Goal: Task Accomplishment & Management: Manage account settings

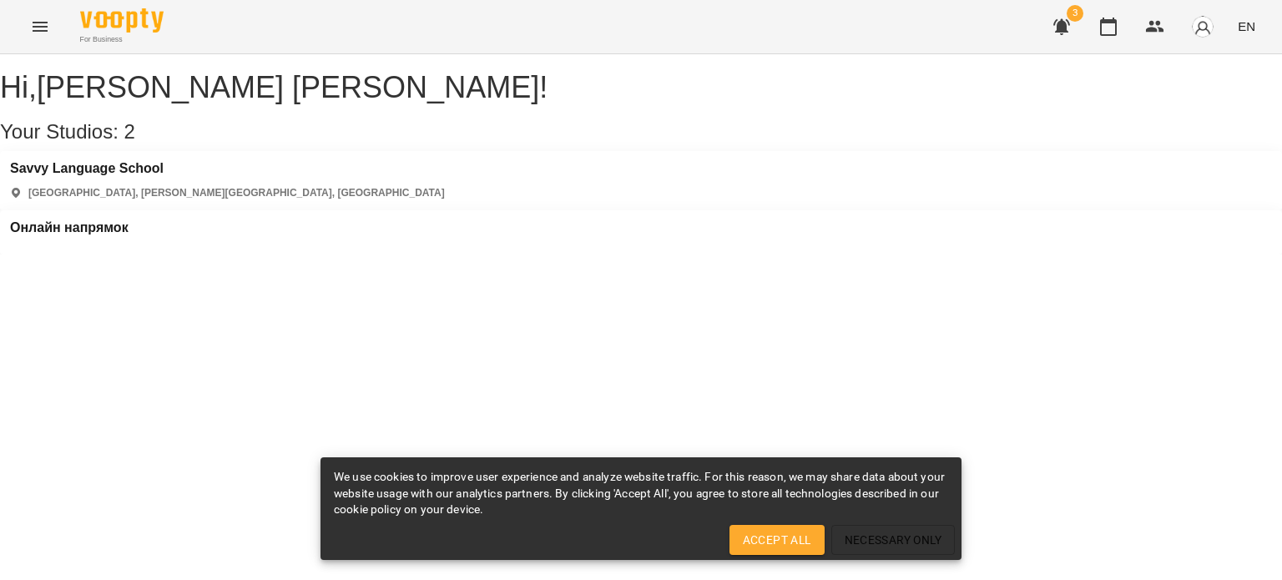
click at [1063, 29] on icon "button" at bounding box center [1061, 27] width 17 height 16
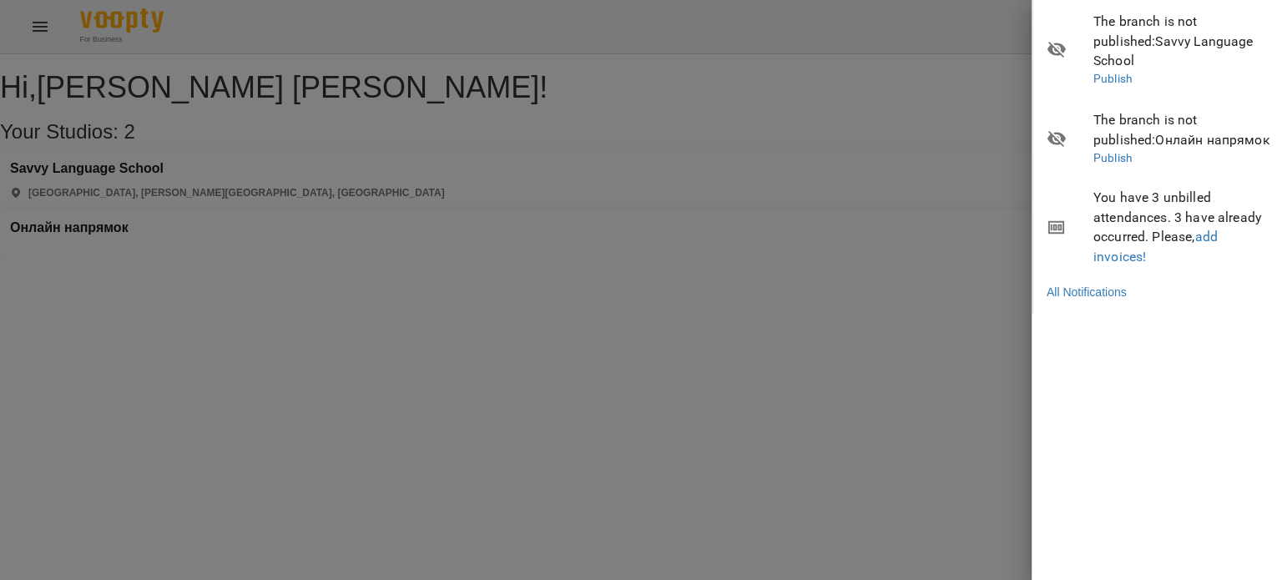
drag, startPoint x: 877, startPoint y: 48, endPoint x: 855, endPoint y: 50, distance: 22.7
click at [875, 48] on div at bounding box center [641, 290] width 1282 height 580
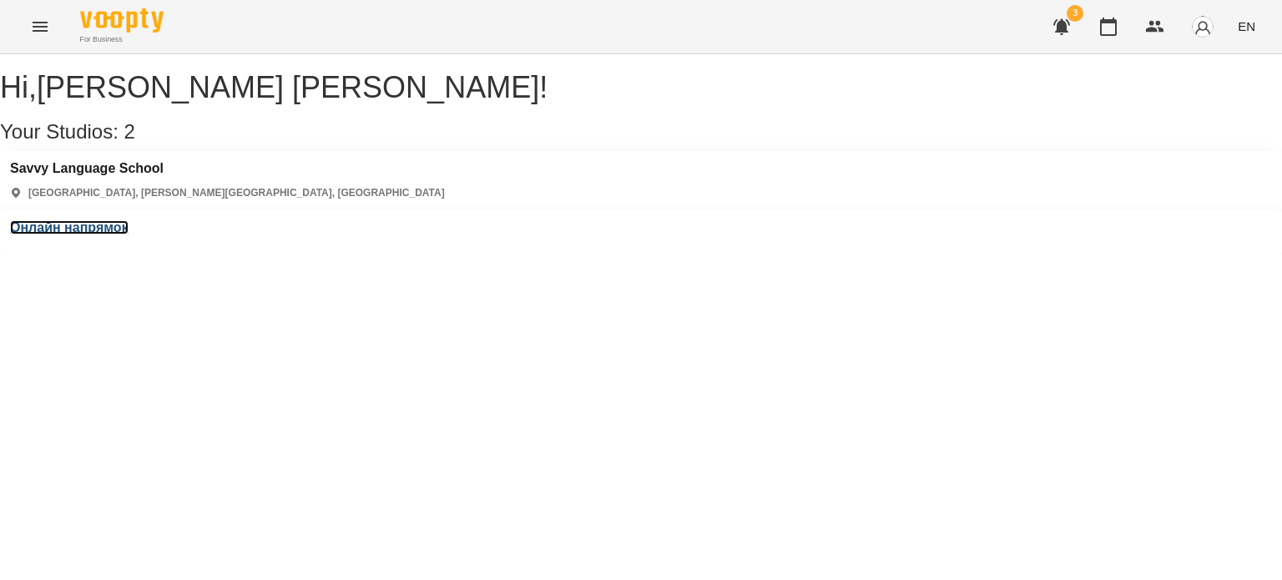
click at [129, 220] on h3 "Онлайн напрямок" at bounding box center [69, 227] width 119 height 15
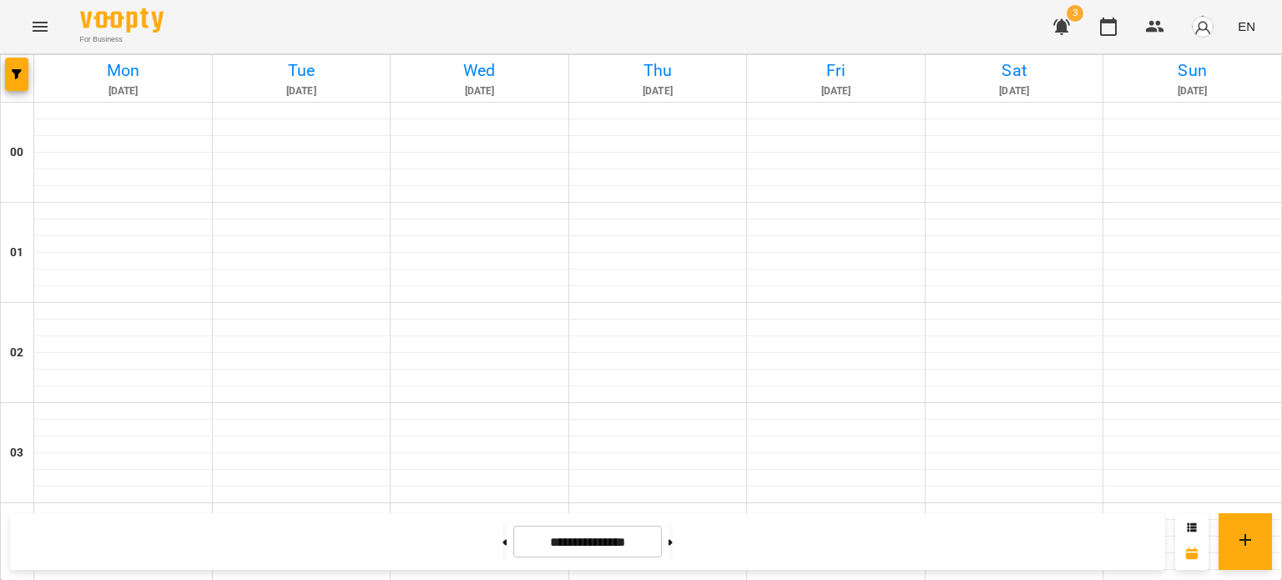
scroll to position [751, 0]
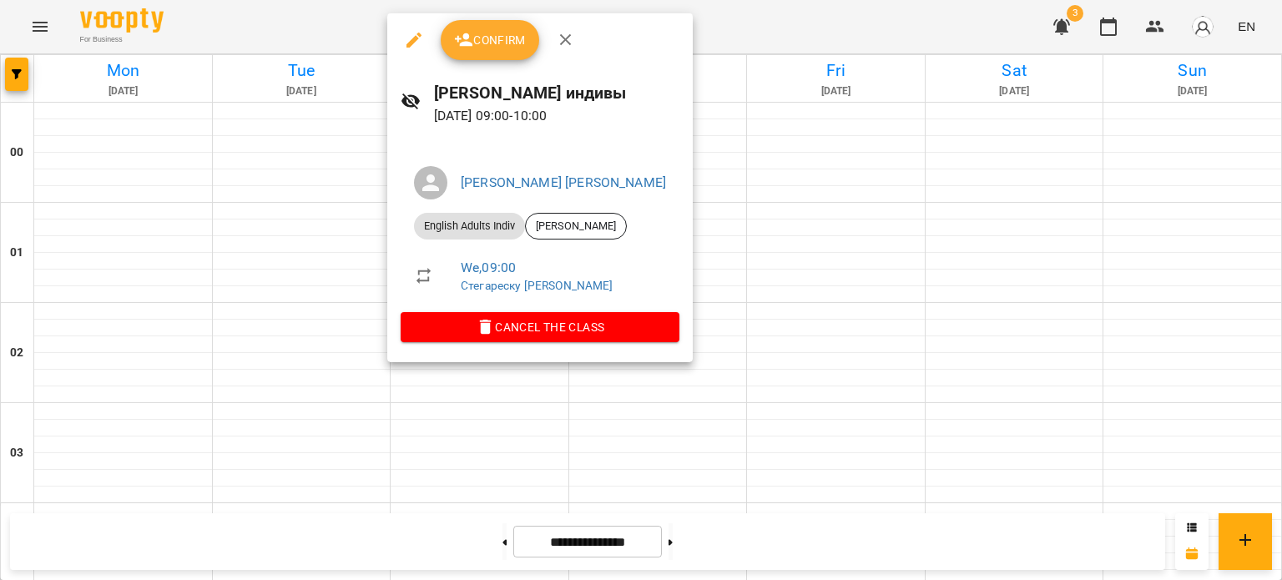
click at [477, 42] on span "Confirm" at bounding box center [490, 40] width 72 height 20
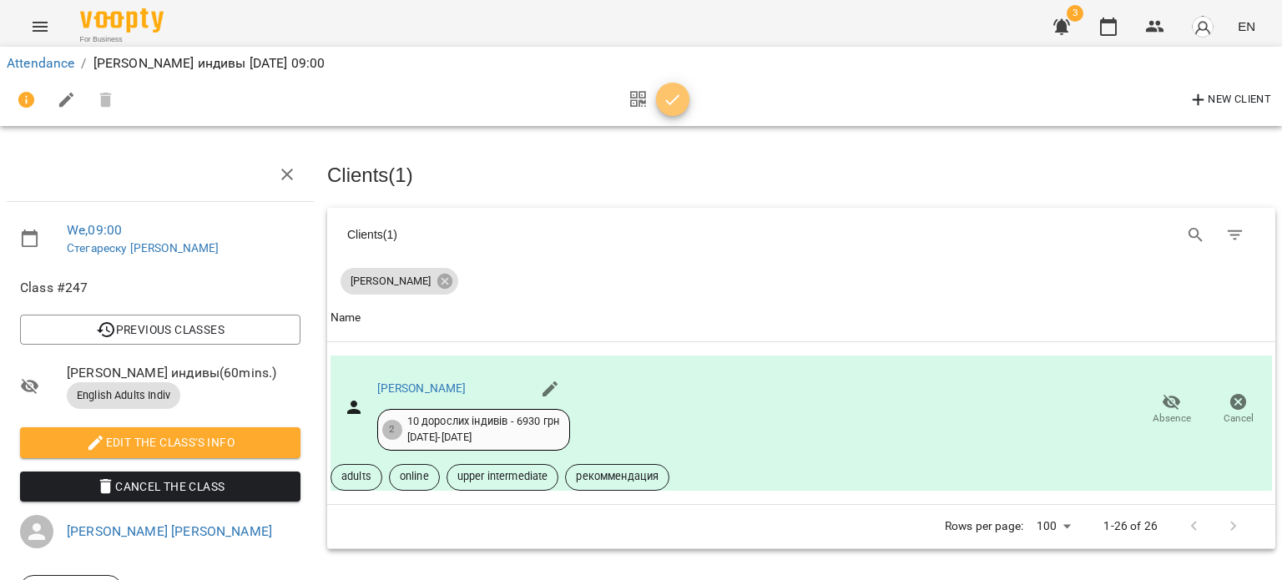
click at [680, 103] on icon "button" at bounding box center [673, 100] width 20 height 20
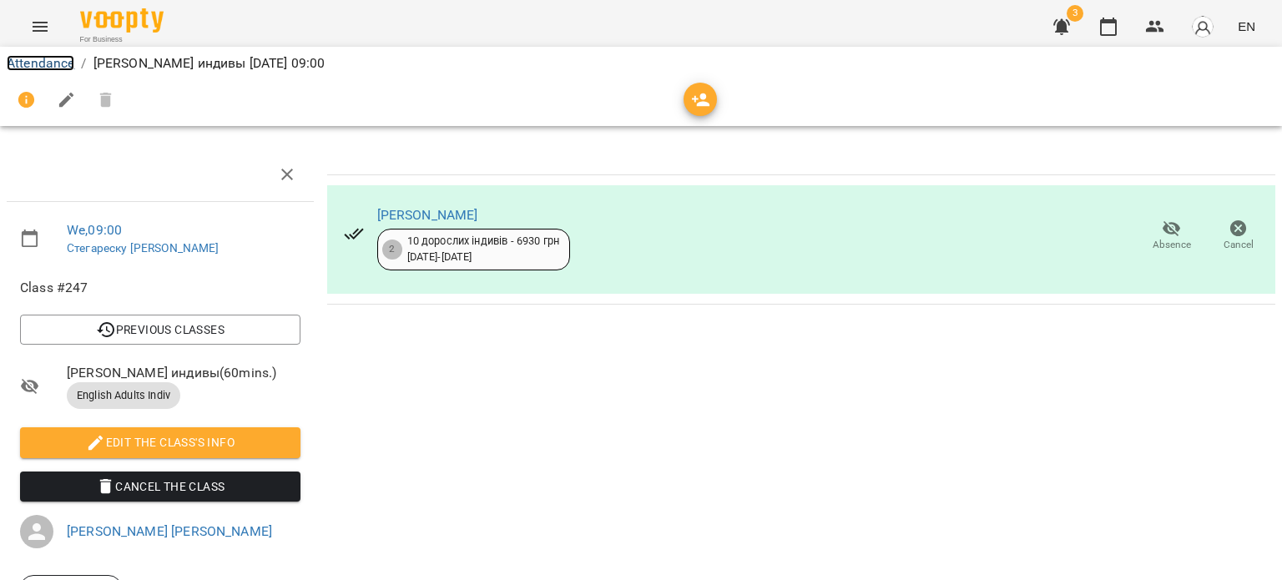
click at [26, 65] on link "Attendance" at bounding box center [41, 63] width 68 height 16
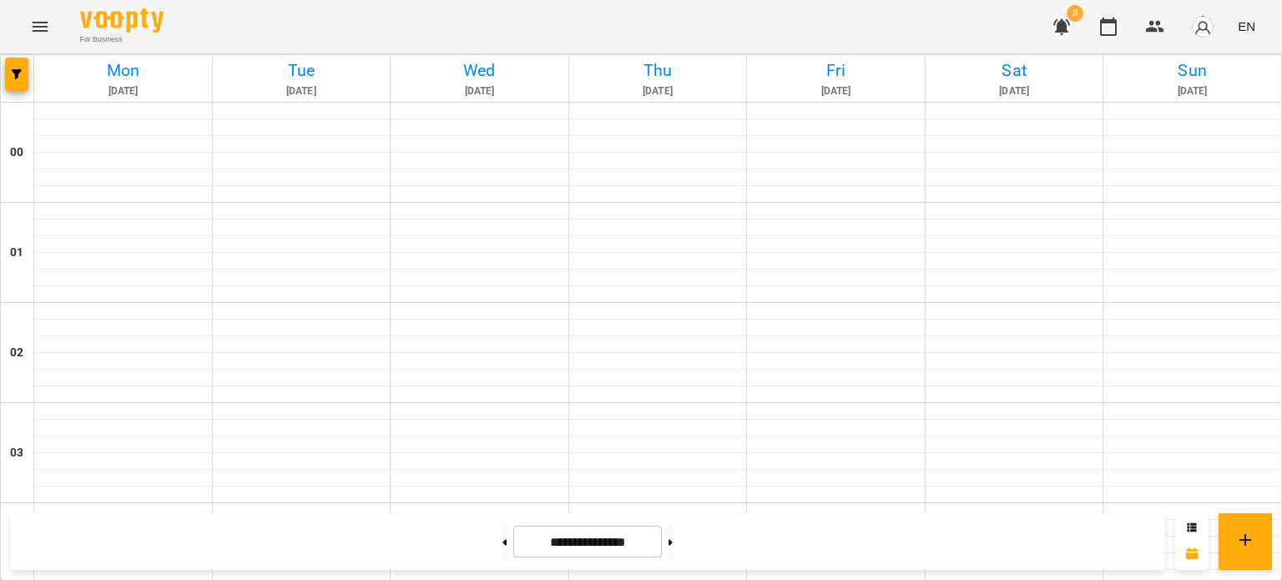
scroll to position [1002, 0]
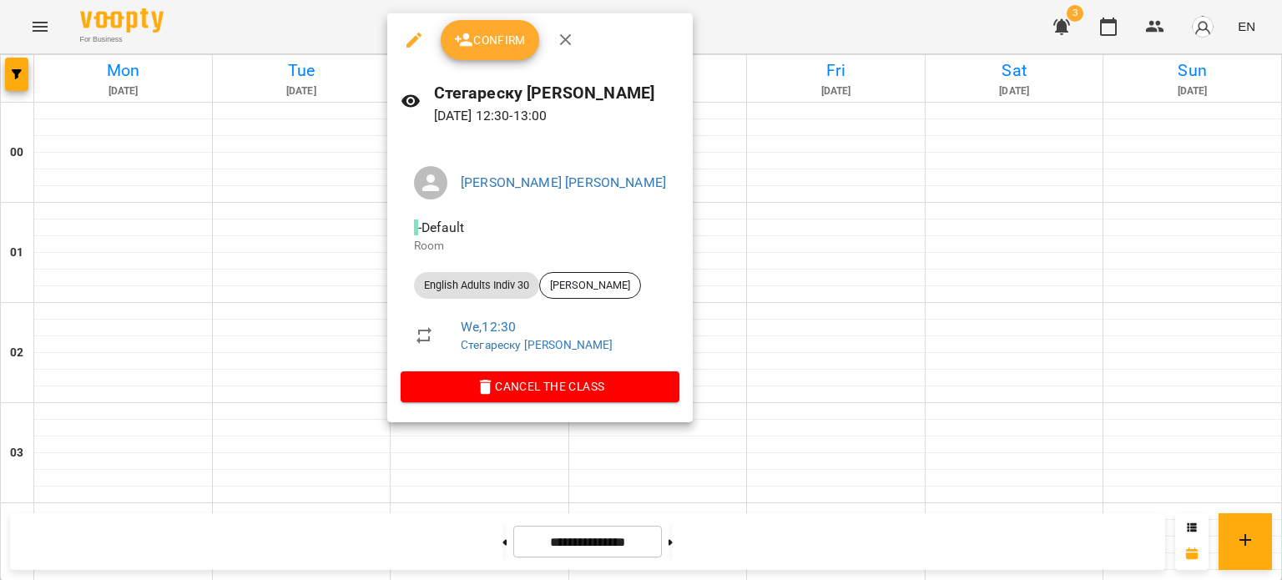
click at [483, 49] on span "Confirm" at bounding box center [490, 40] width 72 height 20
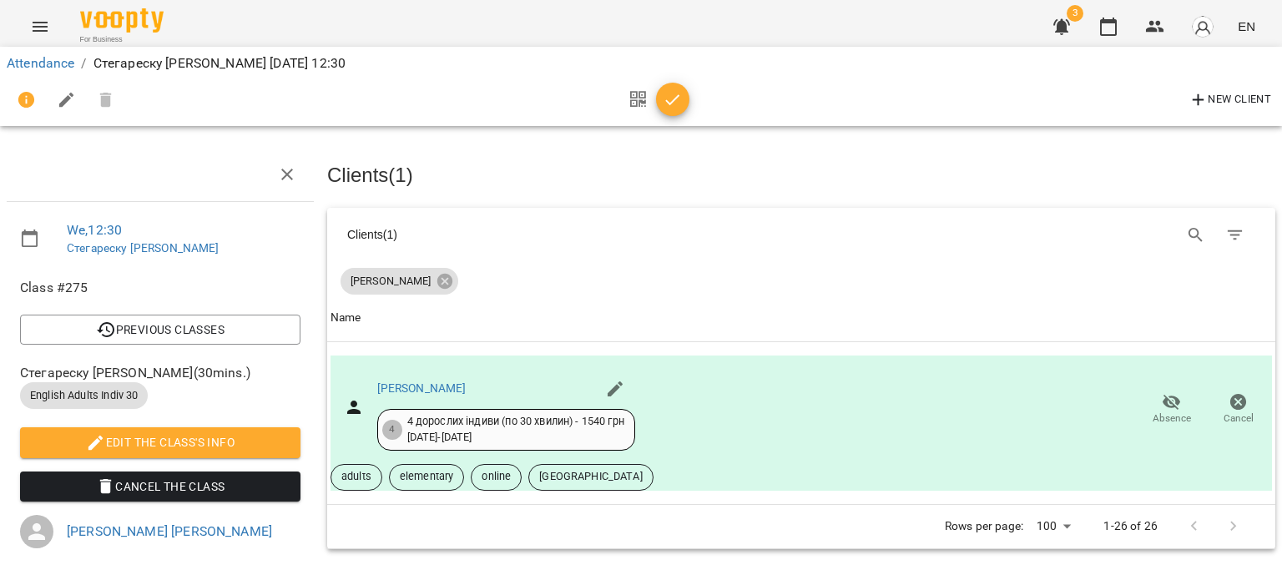
click at [668, 98] on icon "button" at bounding box center [673, 100] width 20 height 20
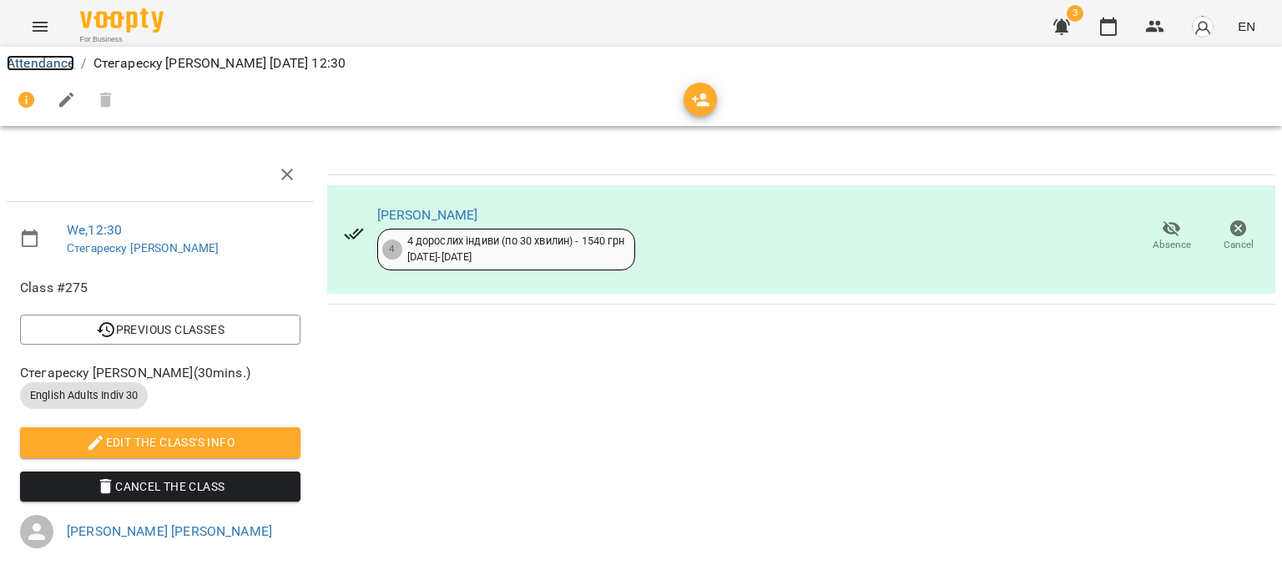
click at [31, 69] on link "Attendance" at bounding box center [41, 63] width 68 height 16
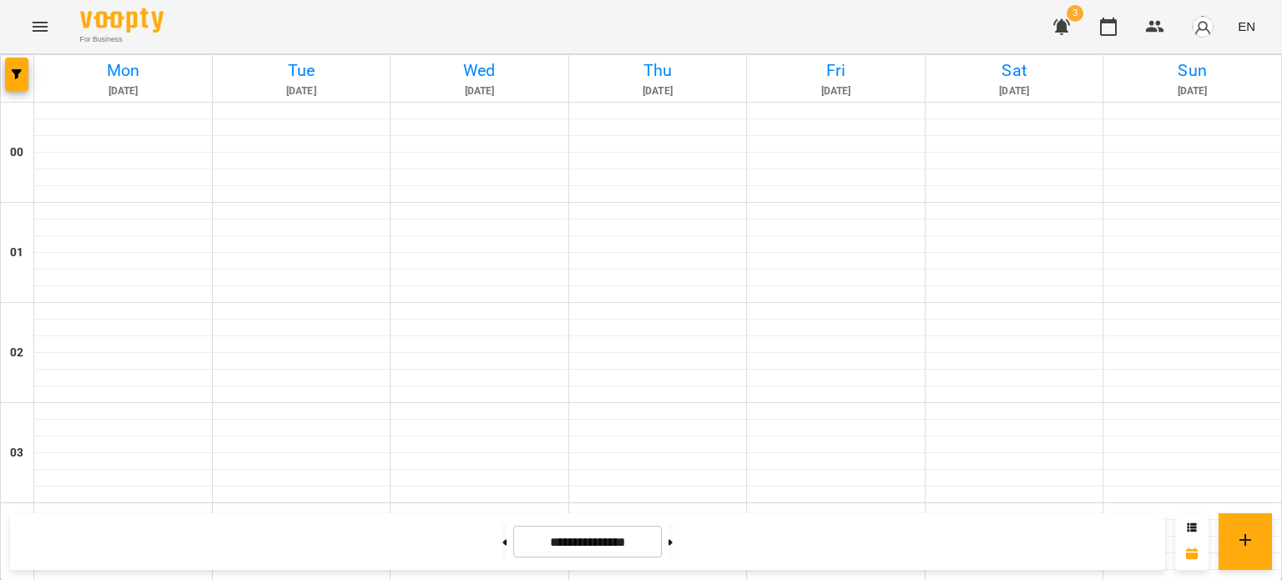
scroll to position [1169, 0]
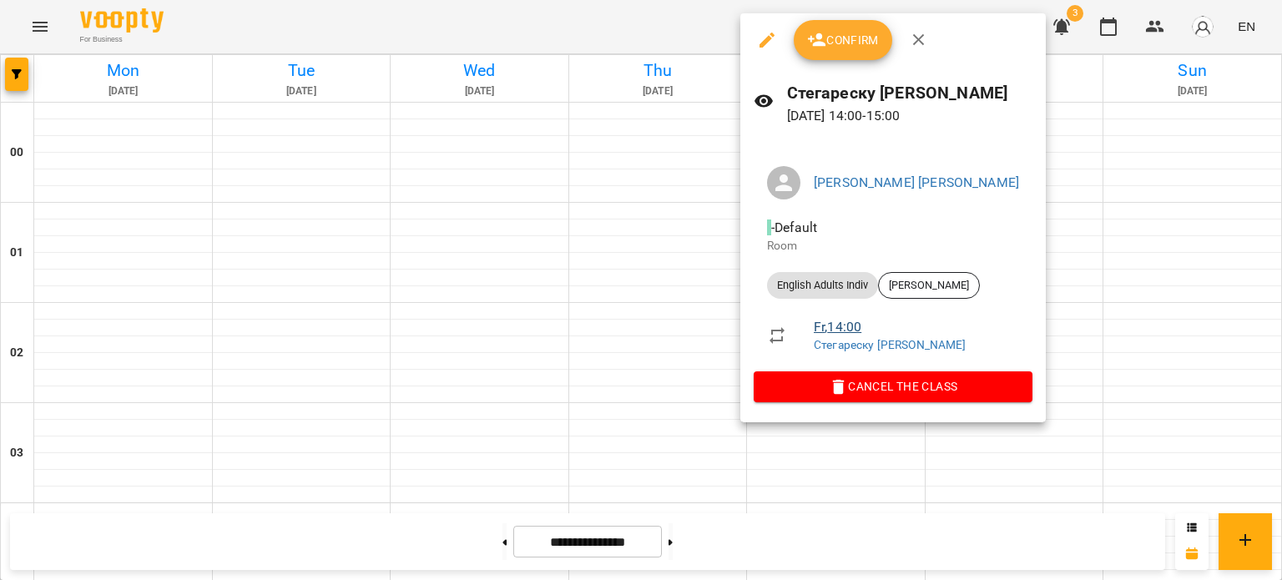
click at [835, 323] on link "Fr , 14:00" at bounding box center [838, 327] width 48 height 16
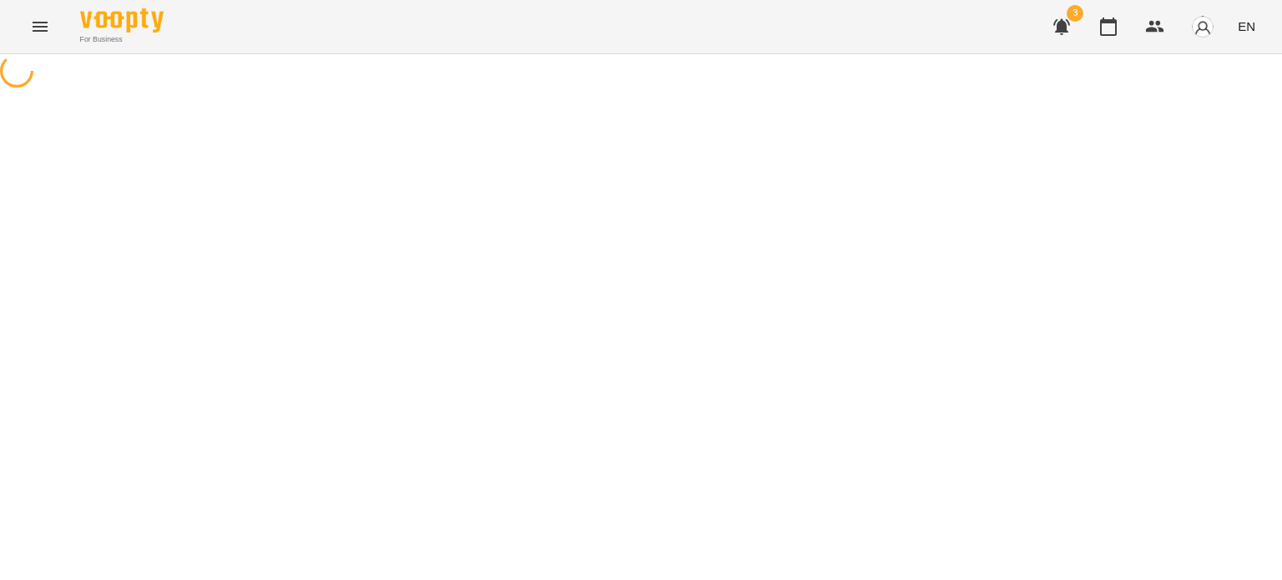
select select "*"
select select "**********"
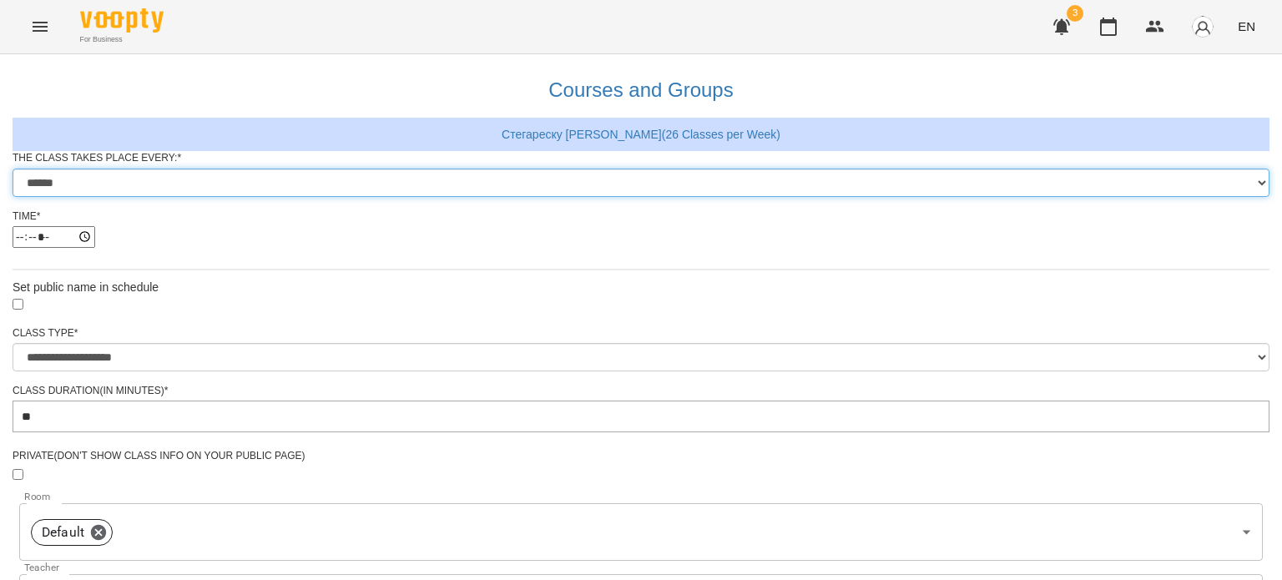
click at [468, 197] on select "****** ******* ********* ******** ****** ******** ******" at bounding box center [641, 183] width 1257 height 28
select select "*"
click at [434, 197] on select "****** ******* ********* ******** ****** ******** ******" at bounding box center [641, 183] width 1257 height 28
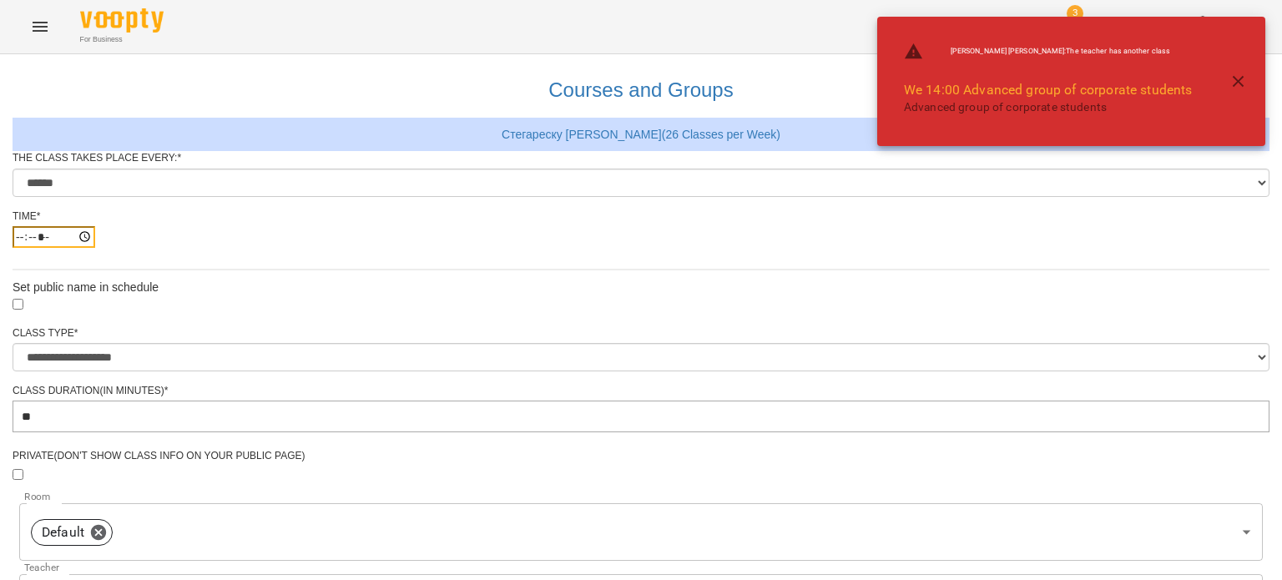
click at [95, 248] on input "*****" at bounding box center [54, 237] width 83 height 22
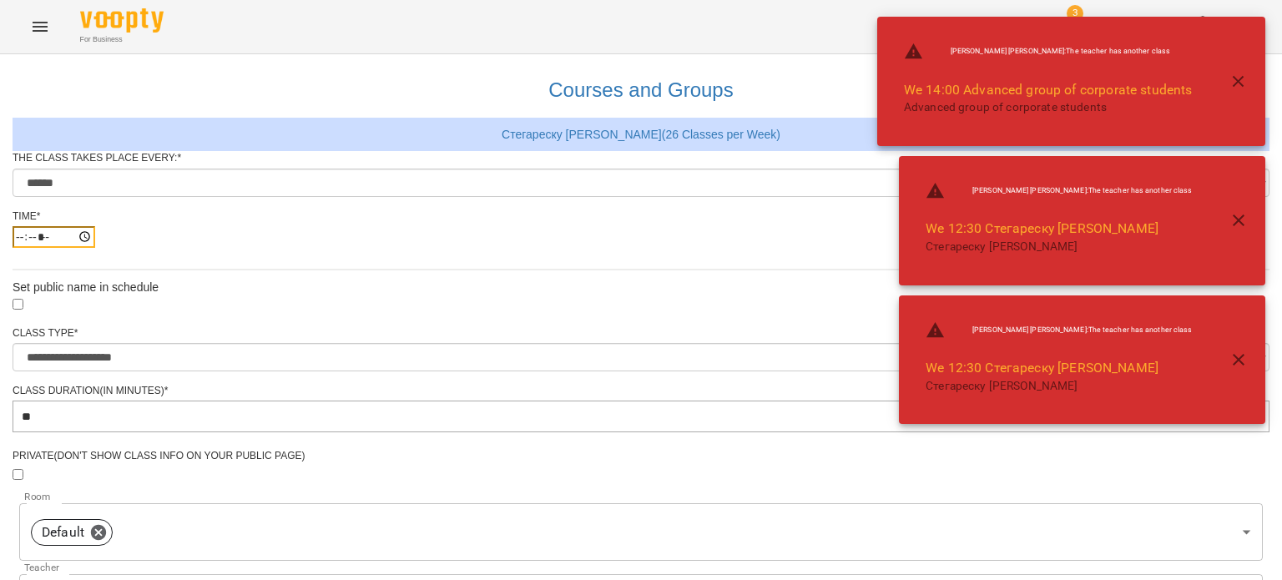
type input "*****"
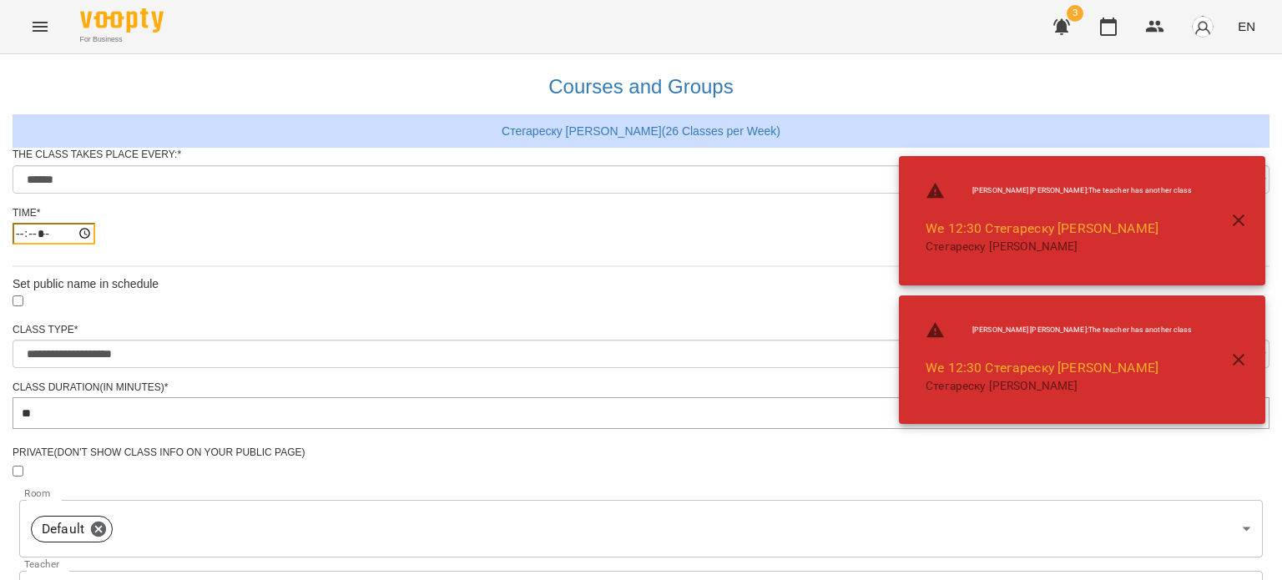
scroll to position [646, 0]
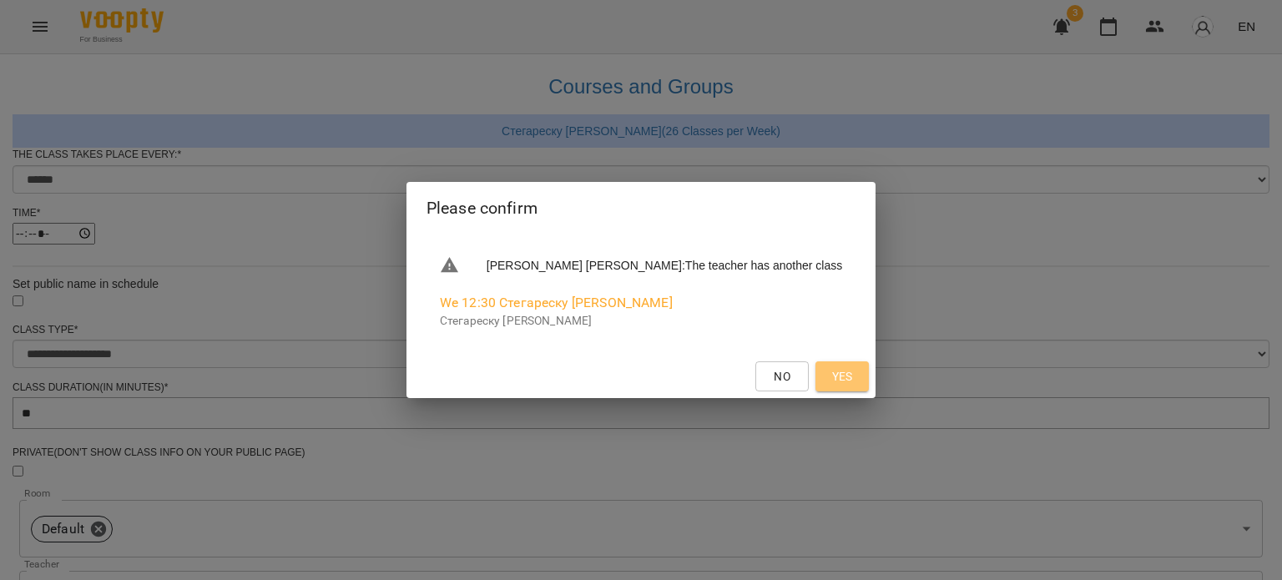
click at [826, 373] on button "Yes" at bounding box center [842, 376] width 53 height 30
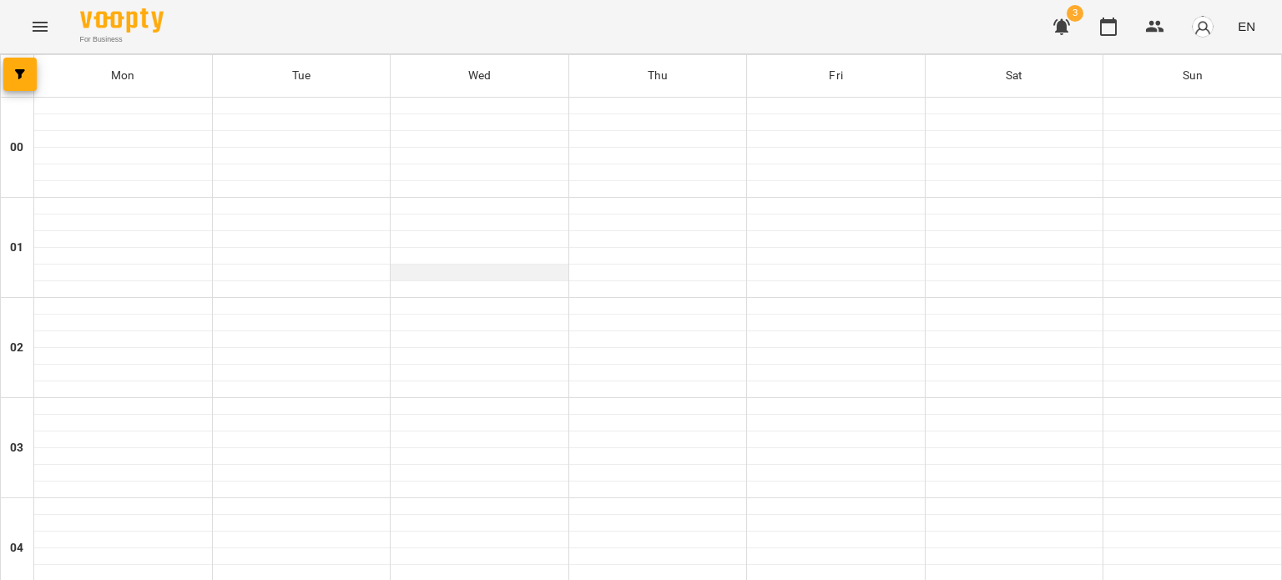
scroll to position [1085, 0]
click at [43, 23] on icon "Menu" at bounding box center [40, 27] width 20 height 20
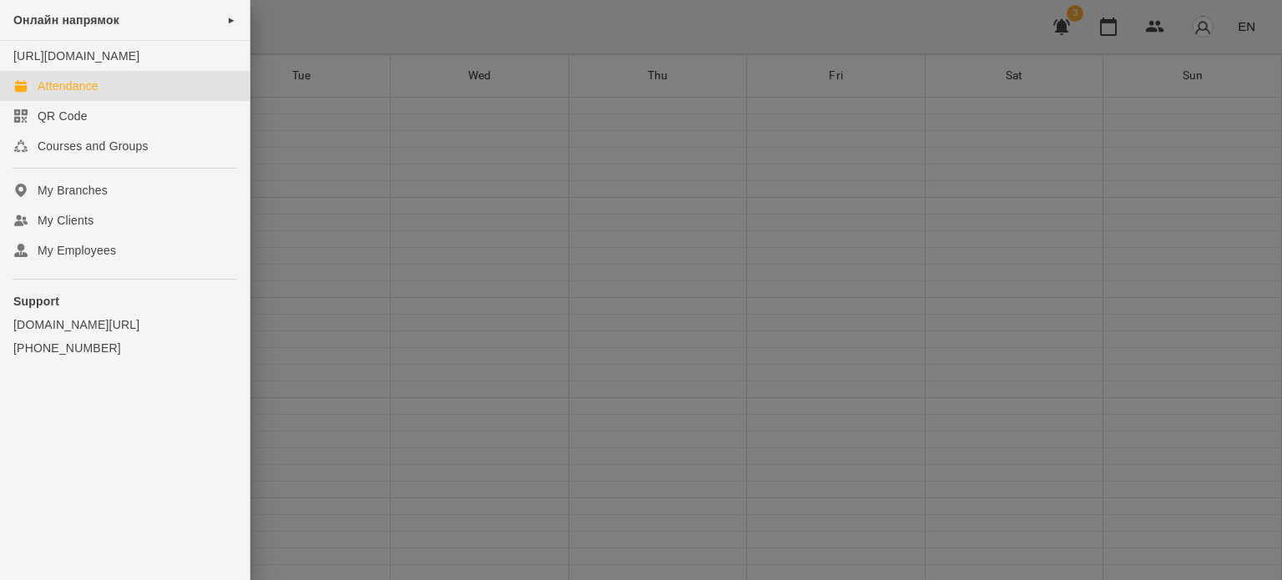
click at [83, 94] on div "Attendance" at bounding box center [68, 86] width 61 height 17
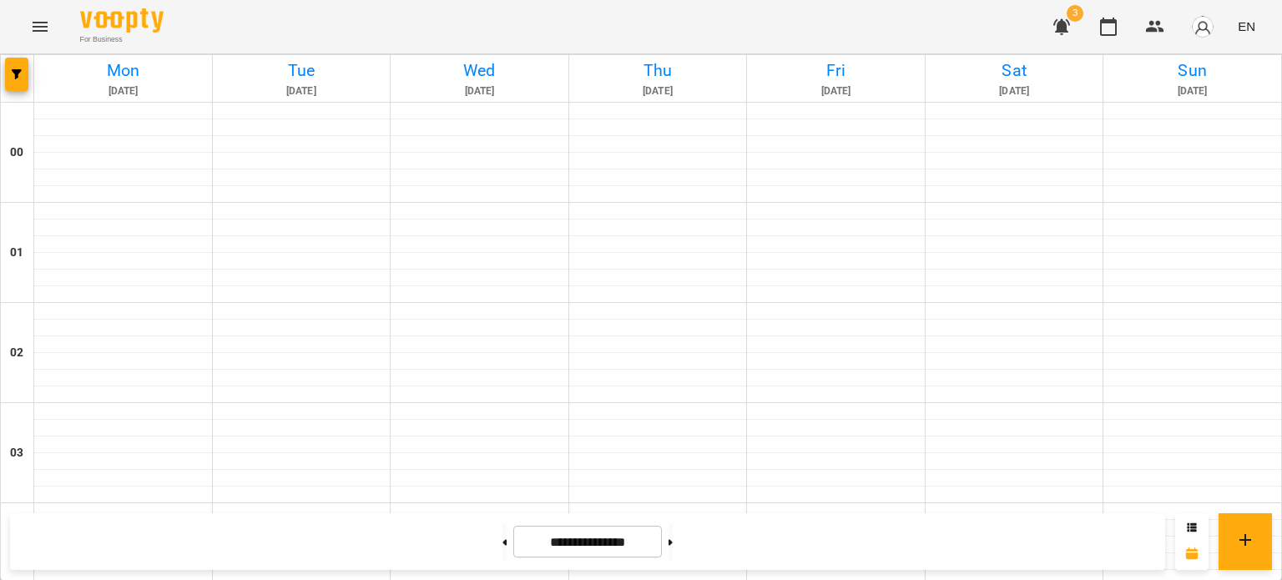
scroll to position [1169, 0]
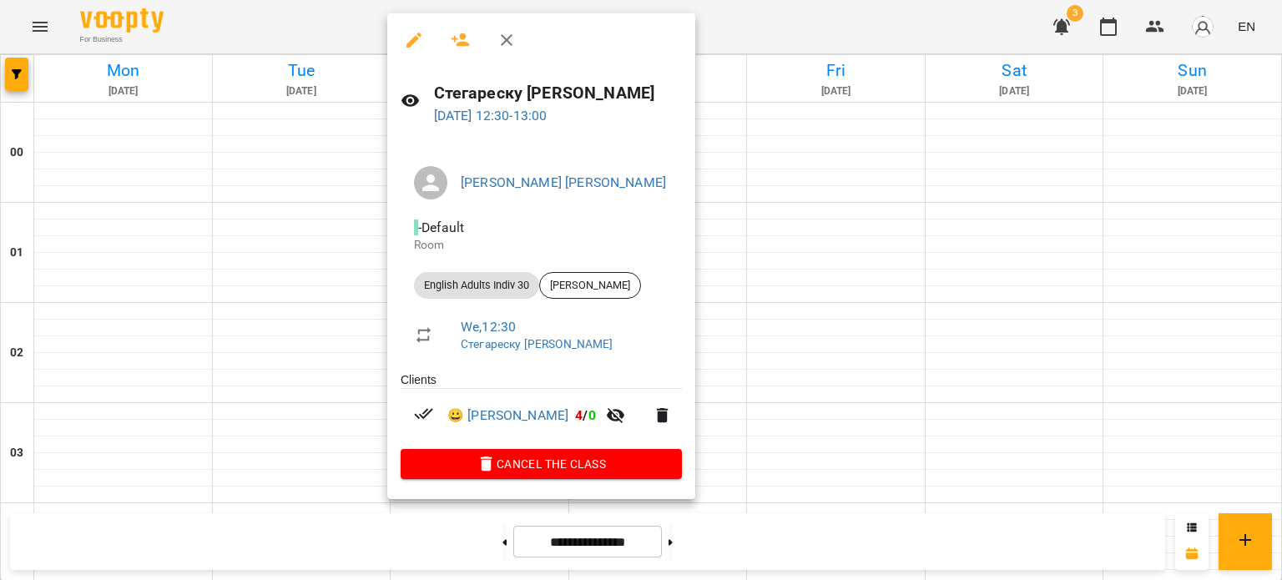
click at [418, 43] on icon "button" at bounding box center [414, 40] width 20 height 20
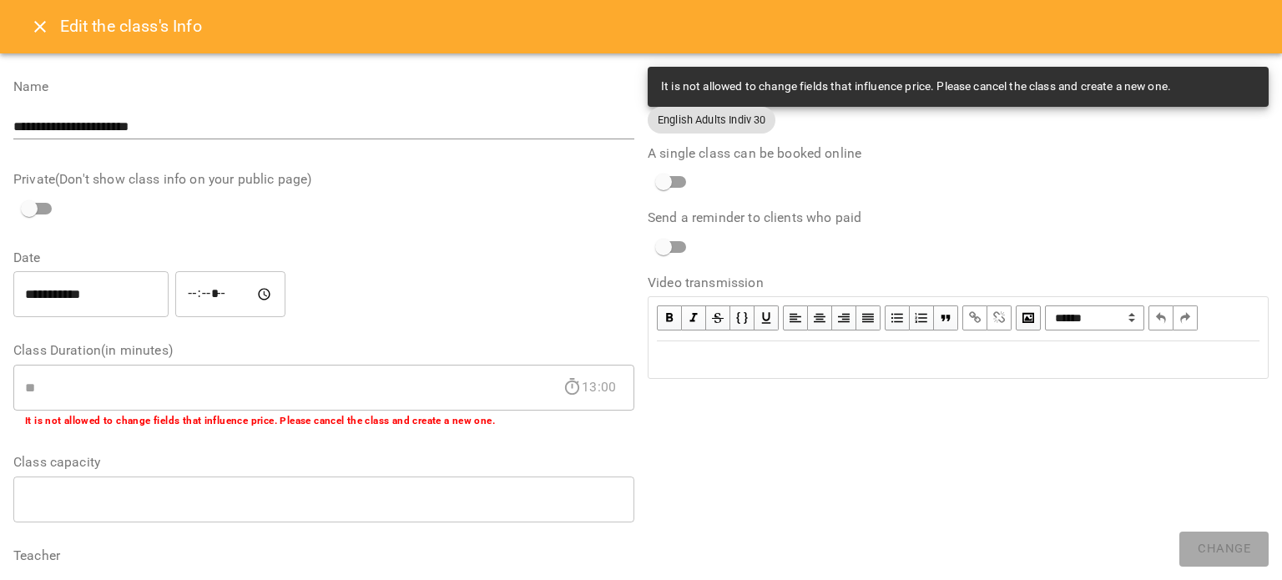
click at [209, 290] on input "*****" at bounding box center [230, 294] width 110 height 47
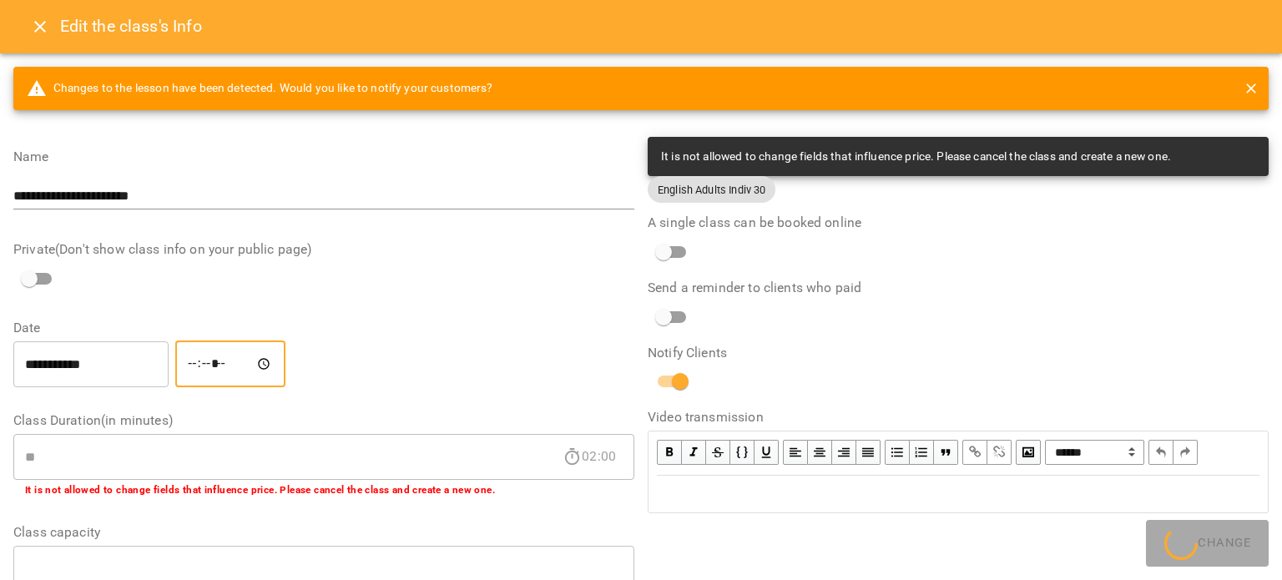
type input "*****"
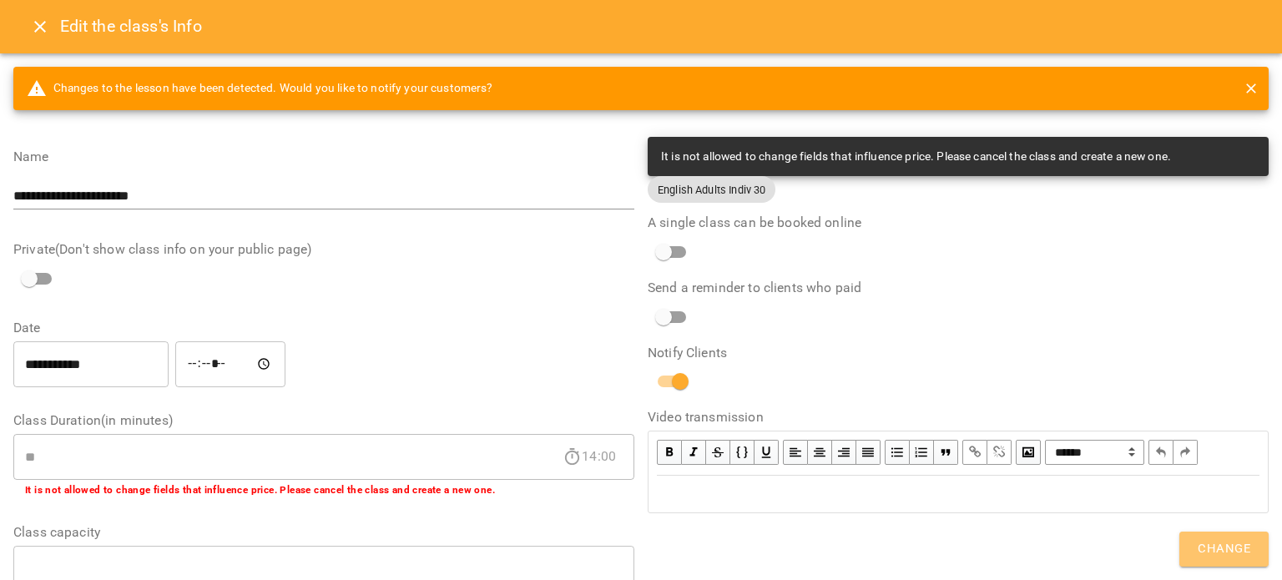
click at [1228, 538] on button "Change" at bounding box center [1223, 549] width 89 height 35
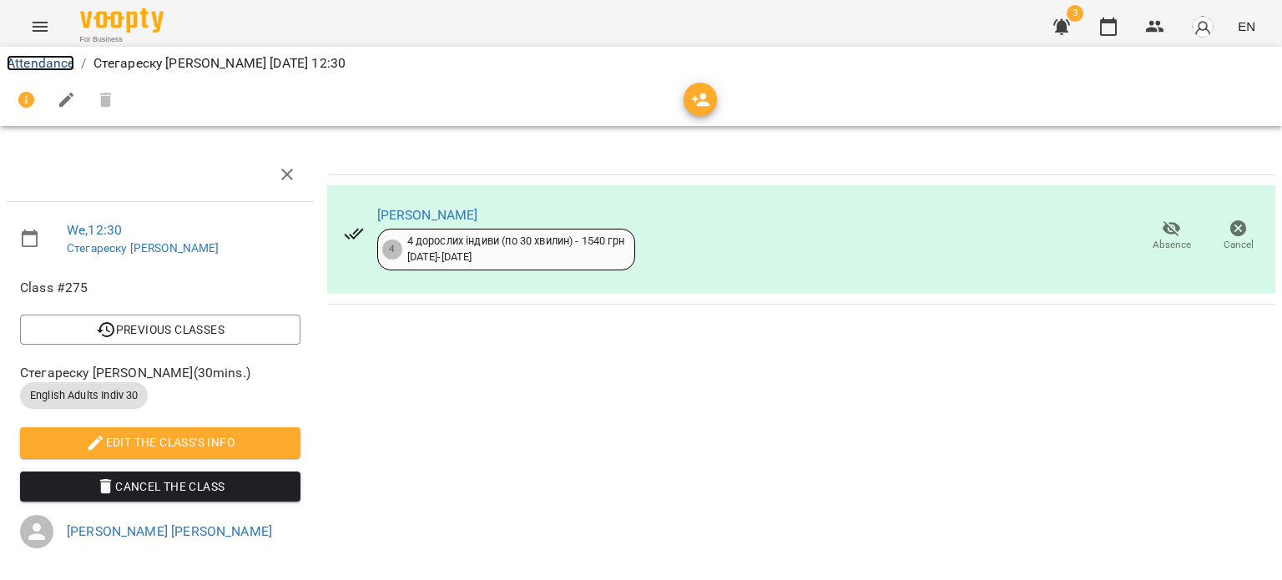
click at [57, 63] on link "Attendance" at bounding box center [41, 63] width 68 height 16
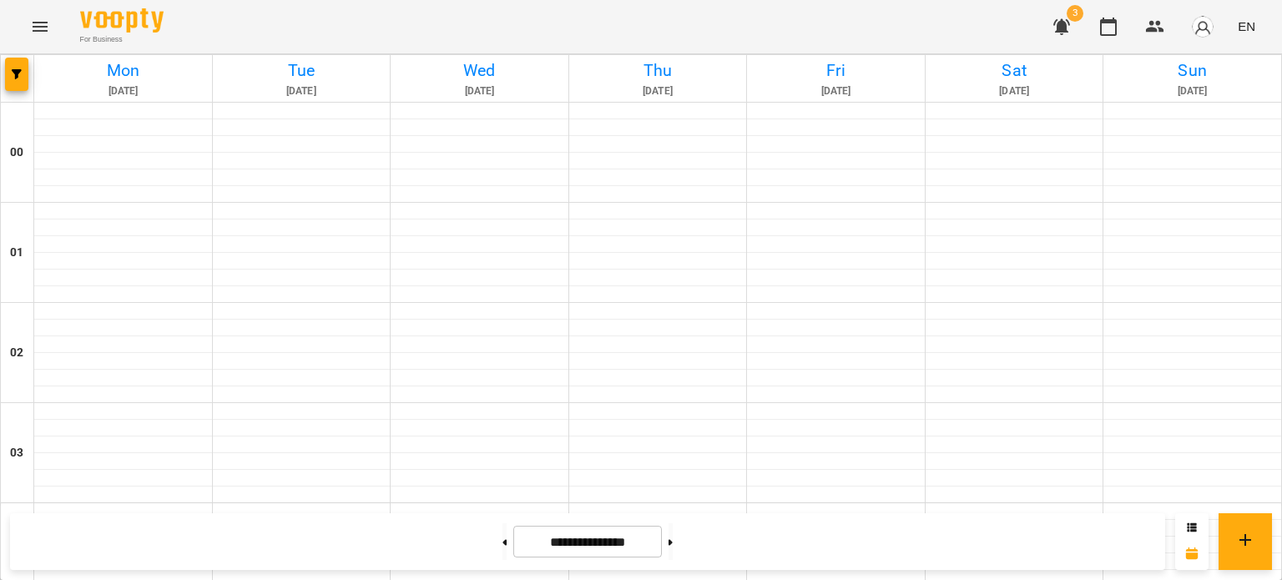
scroll to position [1336, 0]
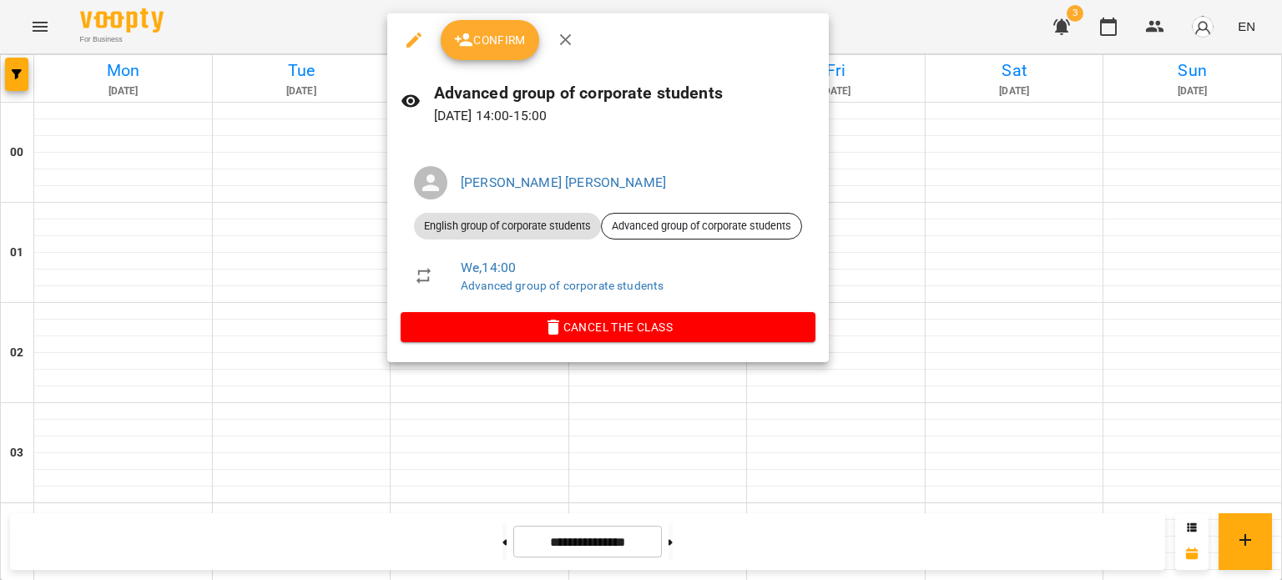
click at [482, 43] on span "Confirm" at bounding box center [490, 40] width 72 height 20
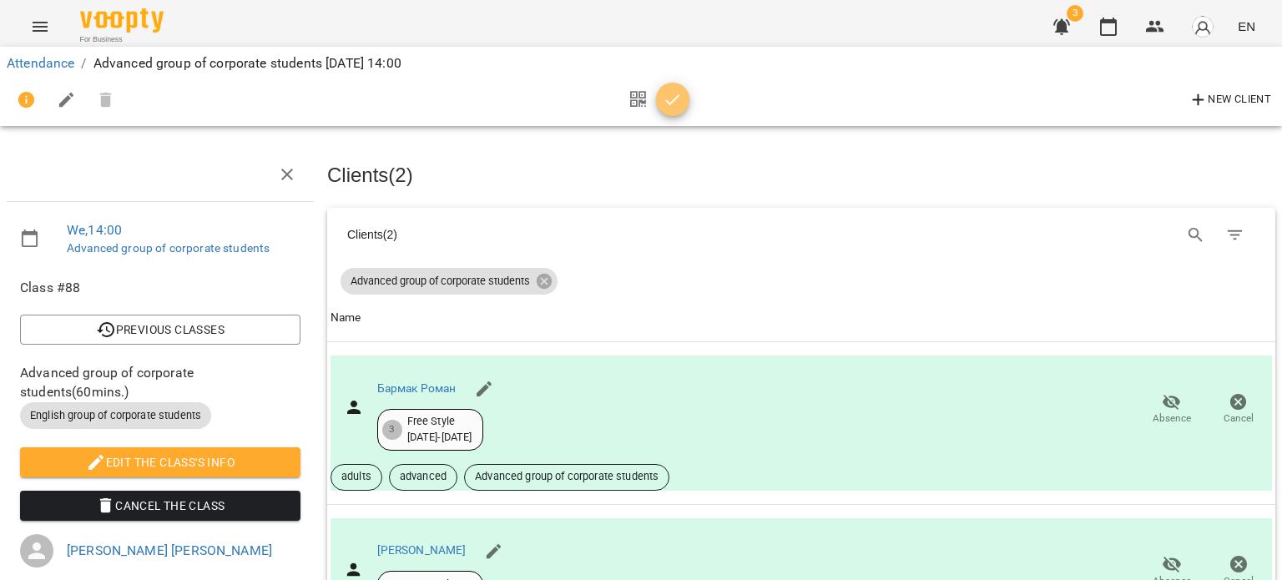
click at [683, 103] on span "button" at bounding box center [672, 100] width 33 height 20
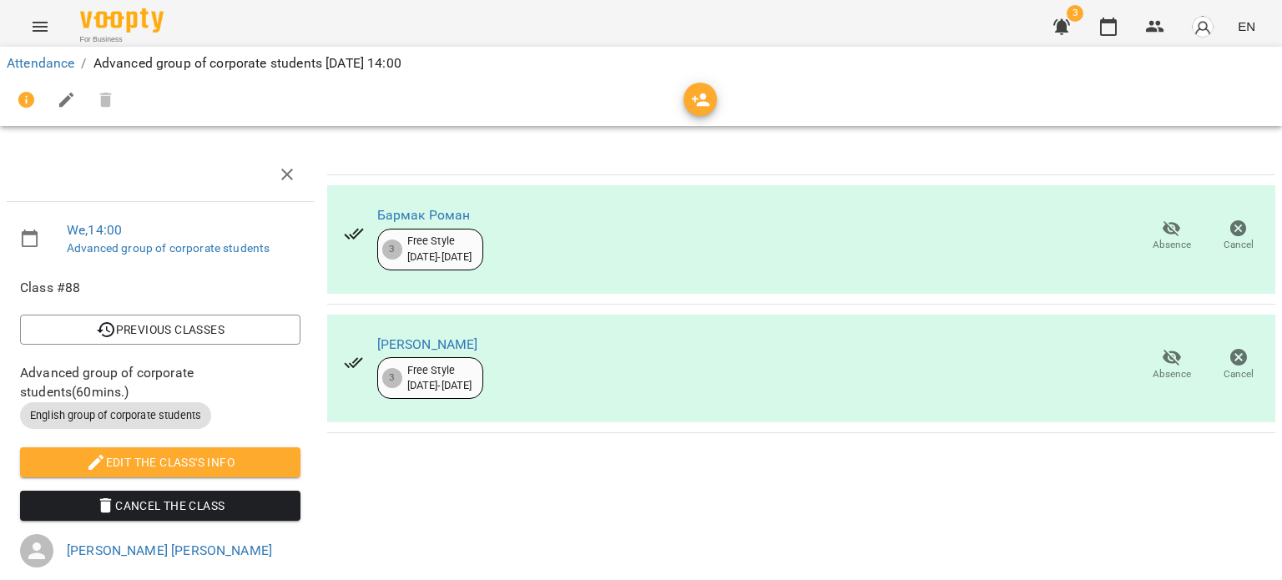
click at [1153, 345] on button "Absence" at bounding box center [1172, 364] width 67 height 47
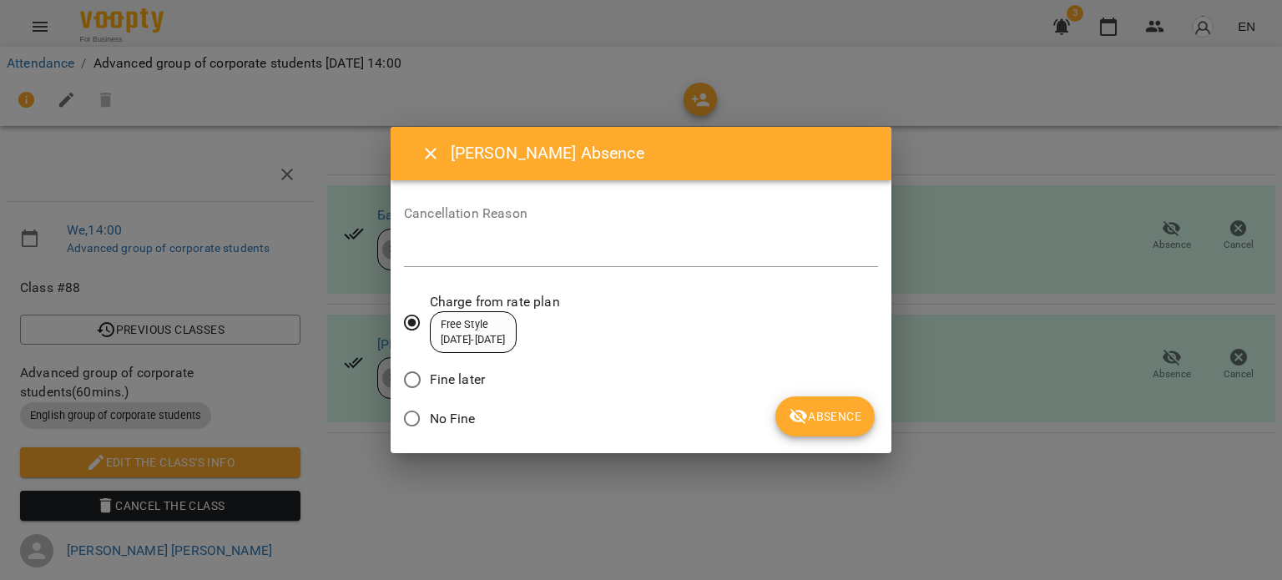
click at [817, 411] on span "Absence" at bounding box center [825, 417] width 73 height 20
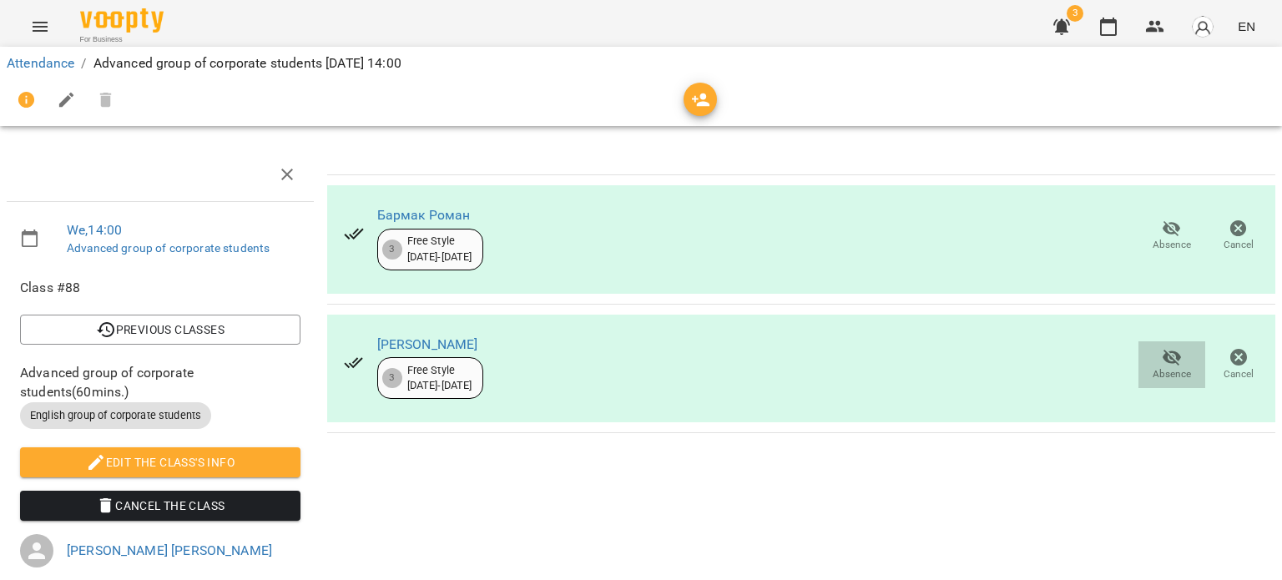
click at [1163, 356] on icon "button" at bounding box center [1172, 358] width 18 height 16
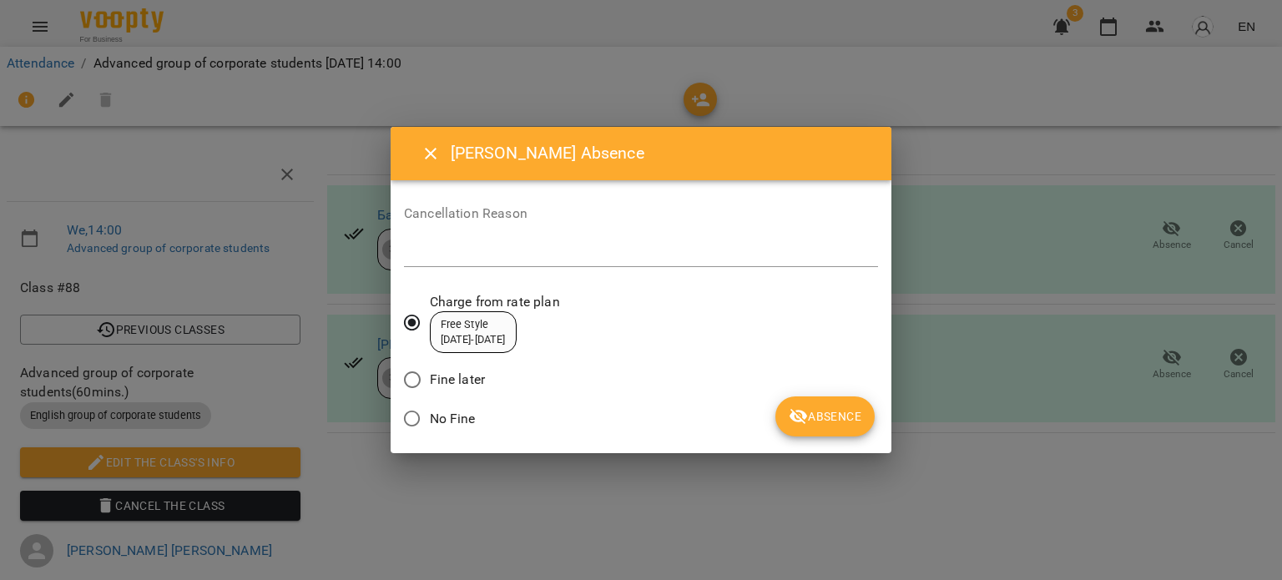
click at [834, 413] on span "Absence" at bounding box center [825, 417] width 73 height 20
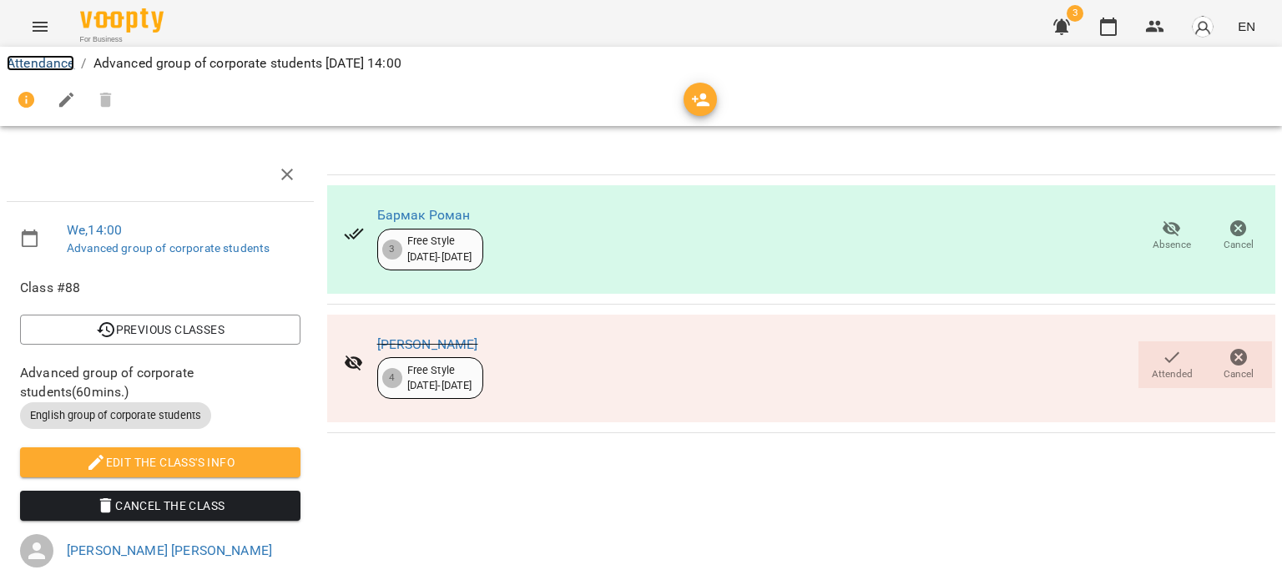
click at [41, 69] on link "Attendance" at bounding box center [41, 63] width 68 height 16
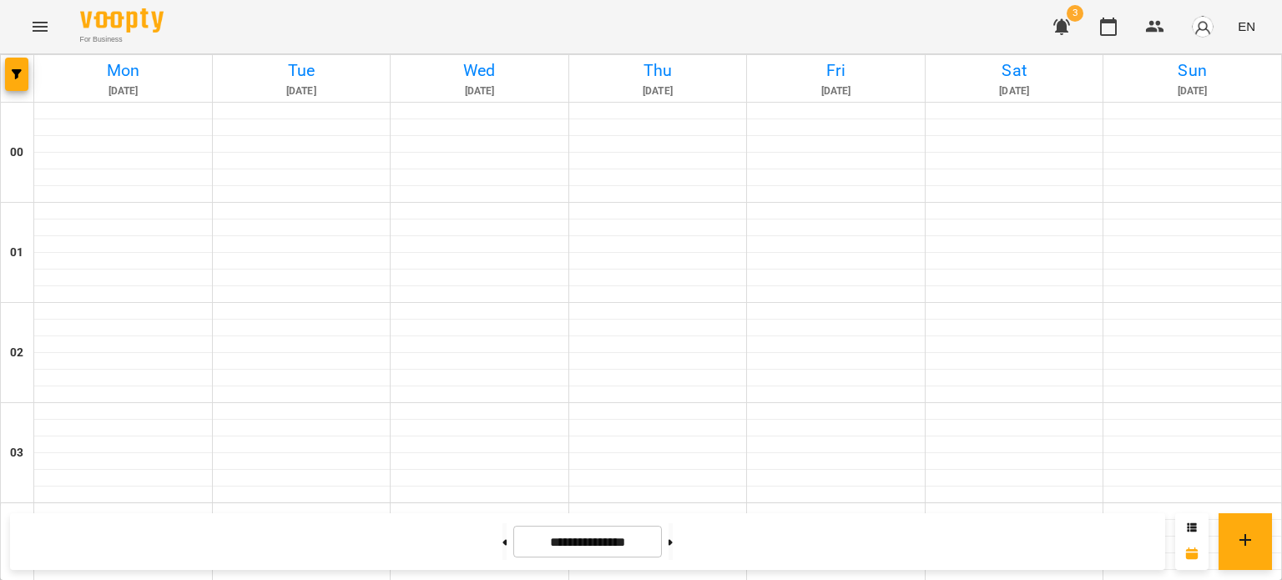
scroll to position [1085, 0]
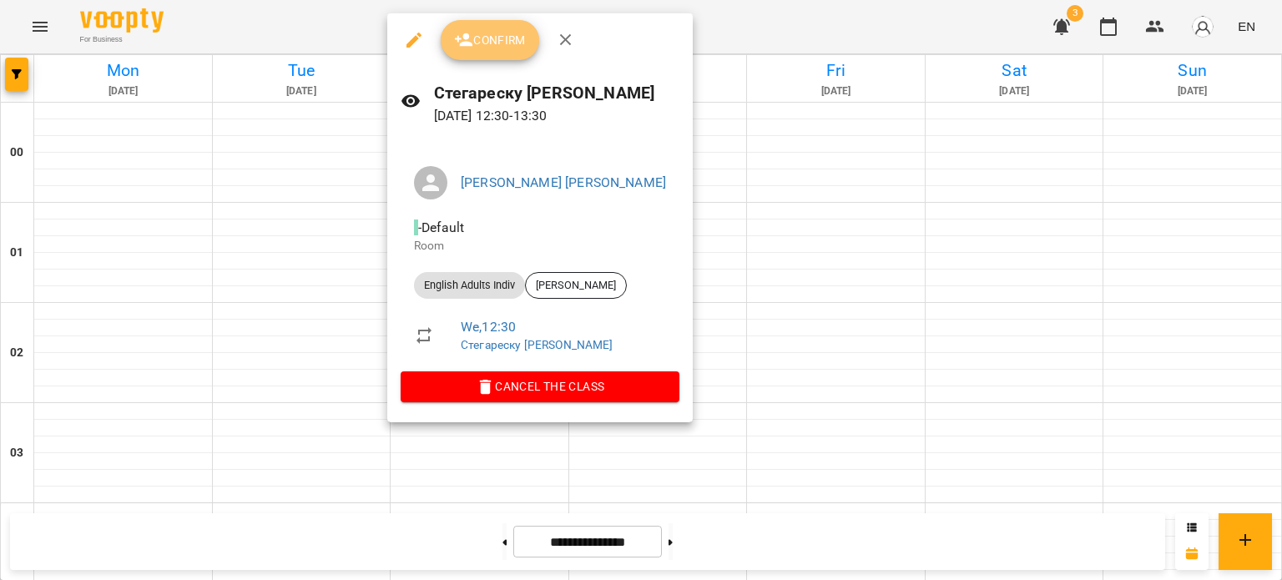
click at [474, 52] on button "Confirm" at bounding box center [490, 40] width 98 height 40
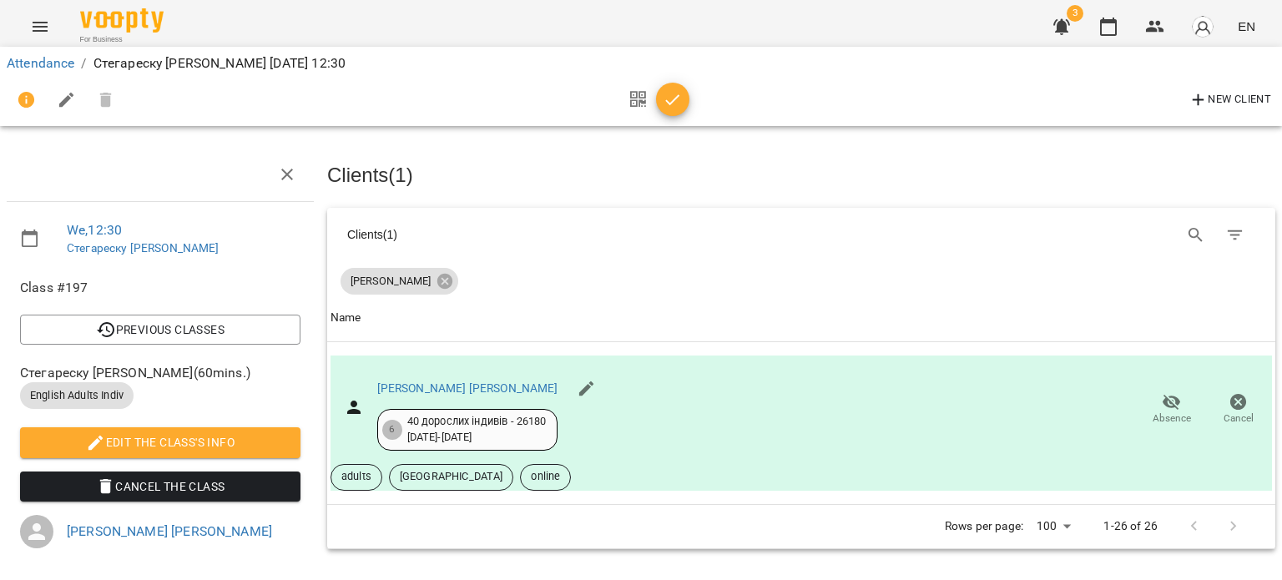
click at [674, 96] on icon "button" at bounding box center [673, 100] width 20 height 20
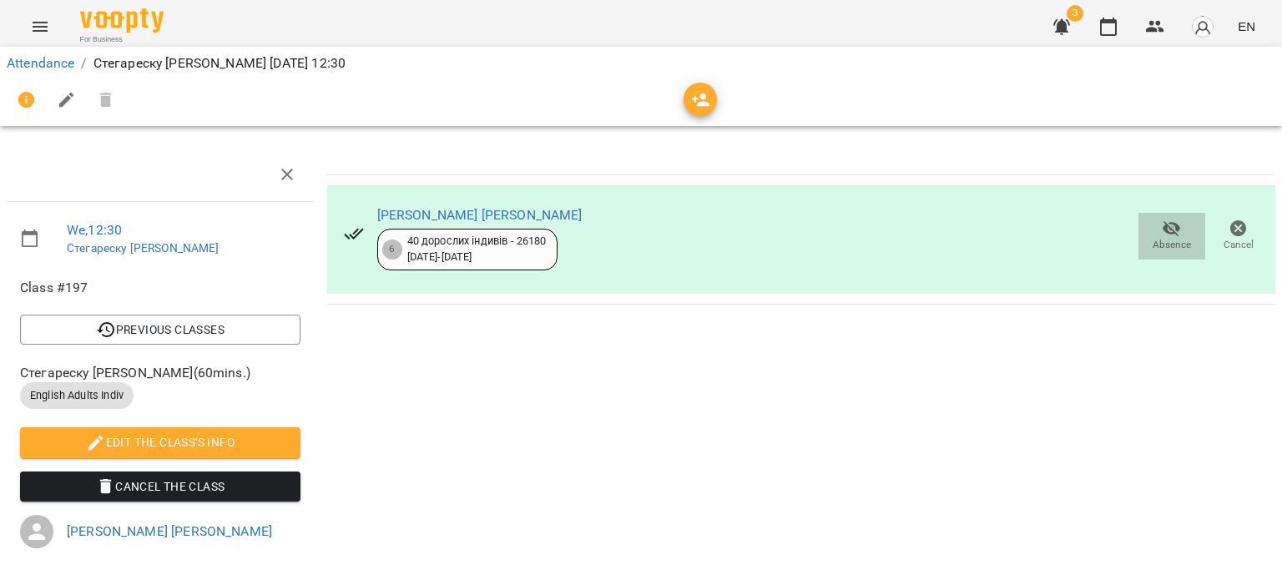
click at [1153, 240] on span "Absence" at bounding box center [1172, 245] width 38 height 14
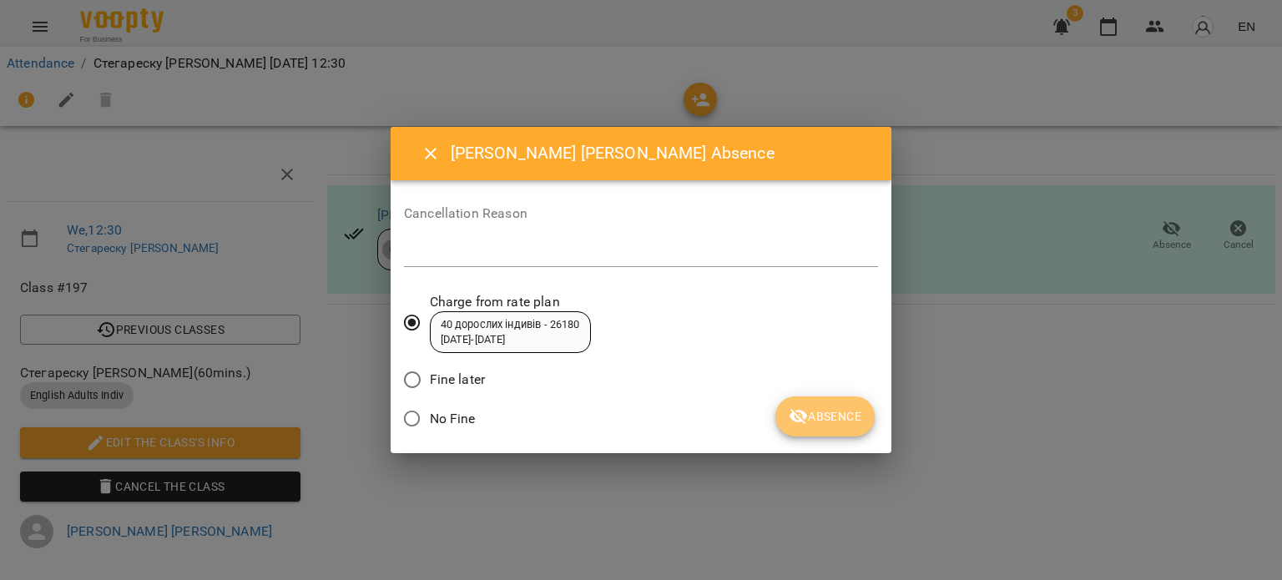
click at [843, 412] on span "Absence" at bounding box center [825, 417] width 73 height 20
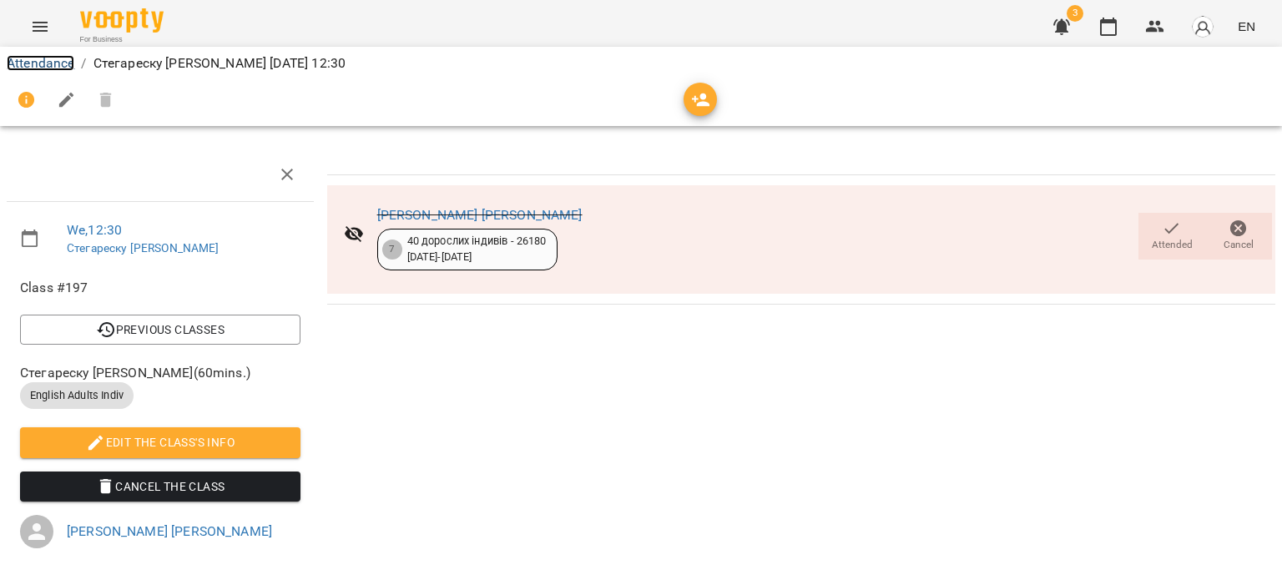
click at [53, 66] on link "Attendance" at bounding box center [41, 63] width 68 height 16
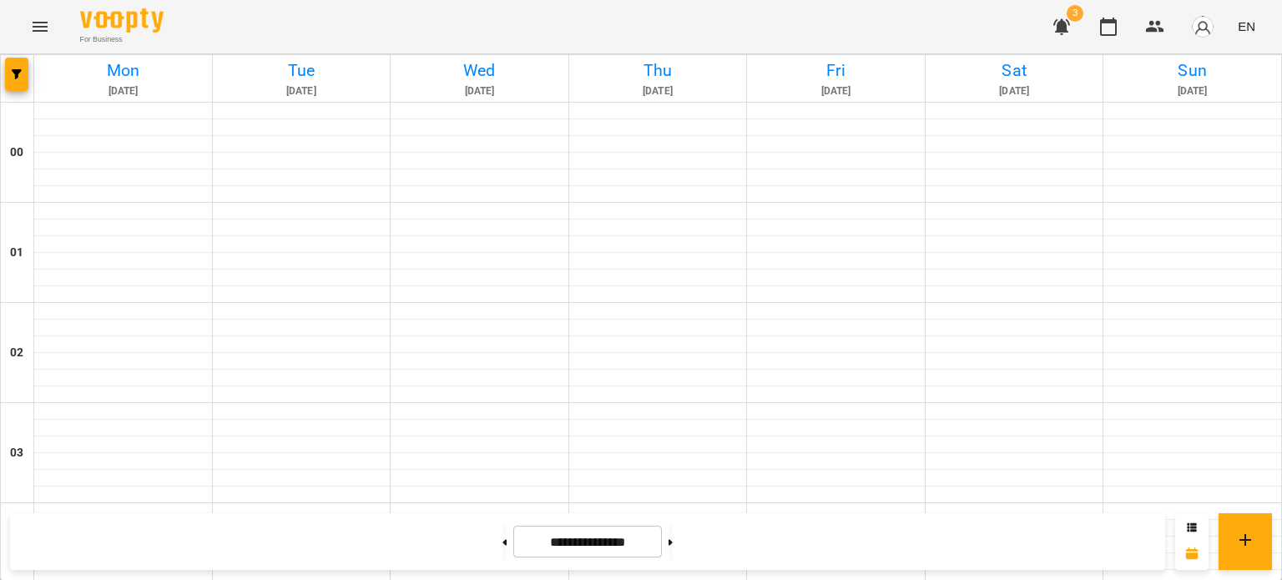
scroll to position [1252, 0]
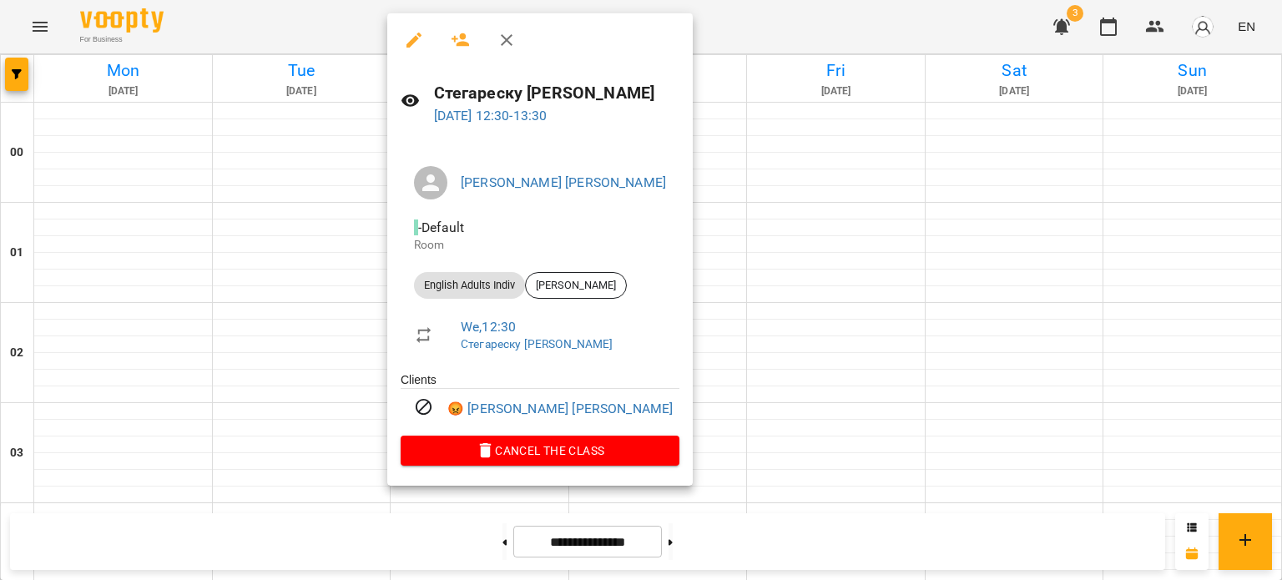
click at [270, 145] on div at bounding box center [641, 290] width 1282 height 580
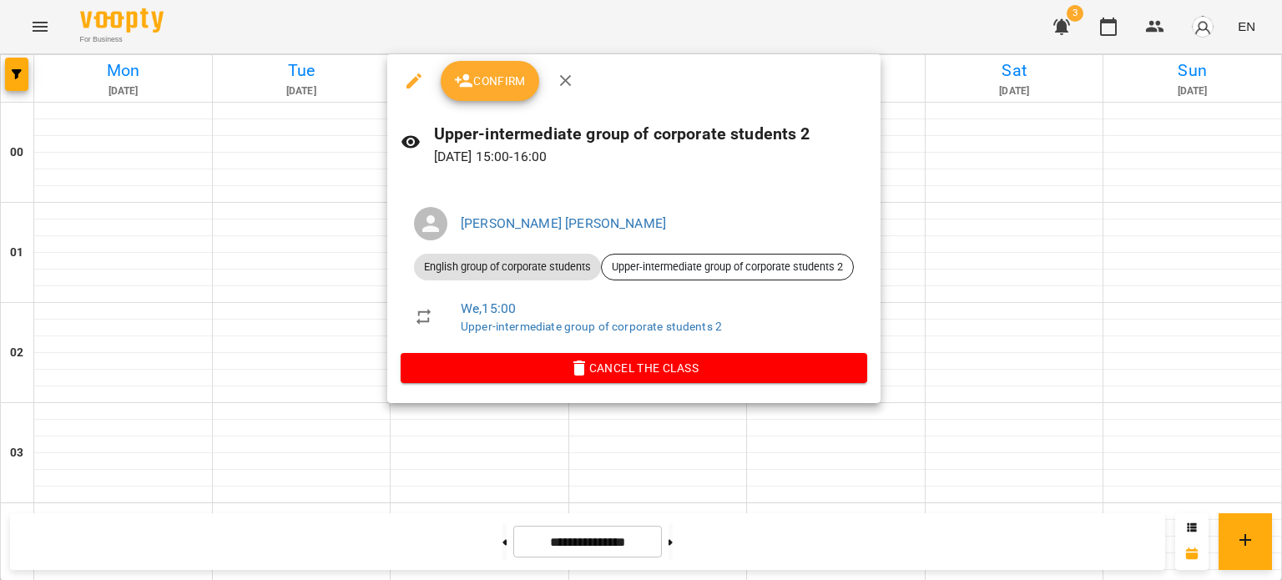
click at [511, 78] on span "Confirm" at bounding box center [490, 81] width 72 height 20
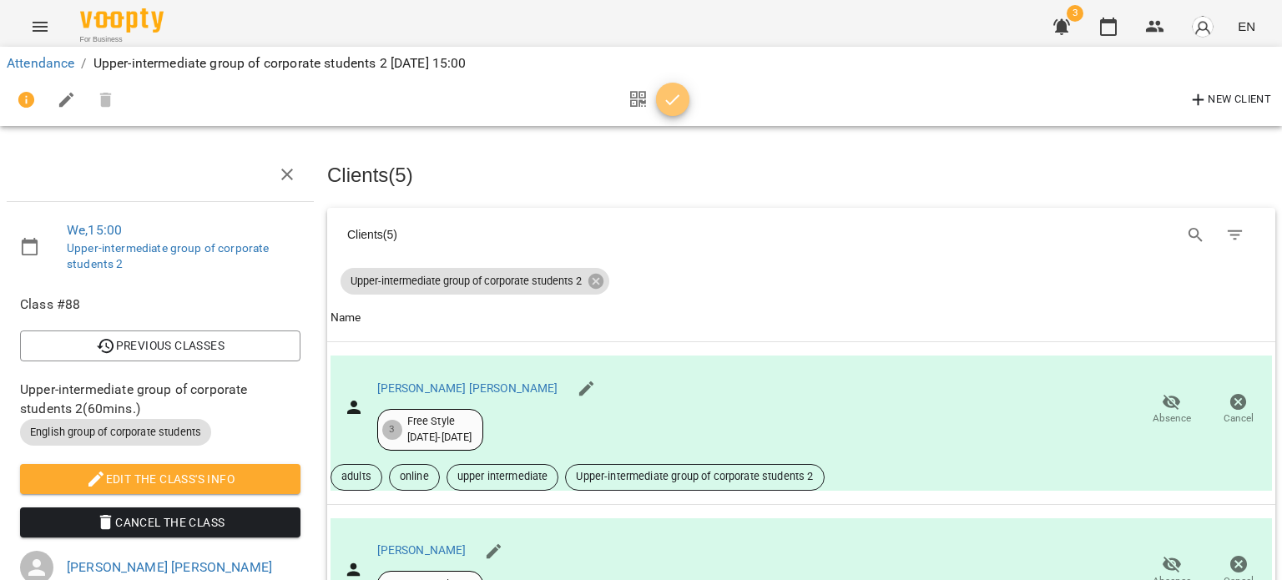
click at [675, 97] on icon "button" at bounding box center [673, 99] width 14 height 11
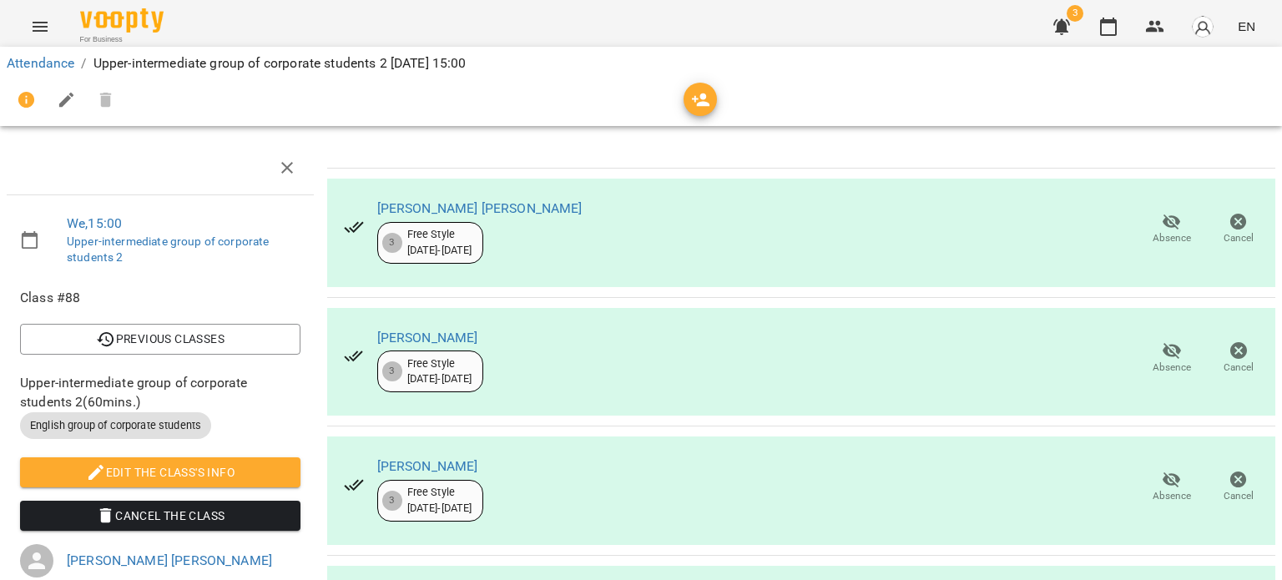
scroll to position [265, 0]
click at [30, 70] on link "Attendance" at bounding box center [41, 63] width 68 height 16
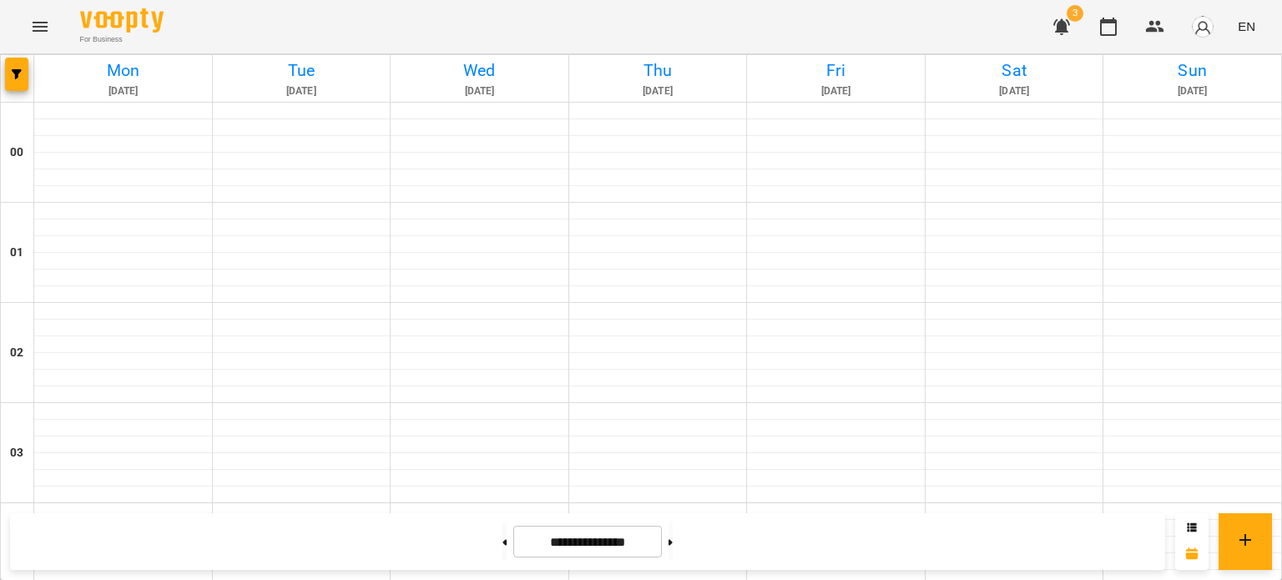
scroll to position [1753, 0]
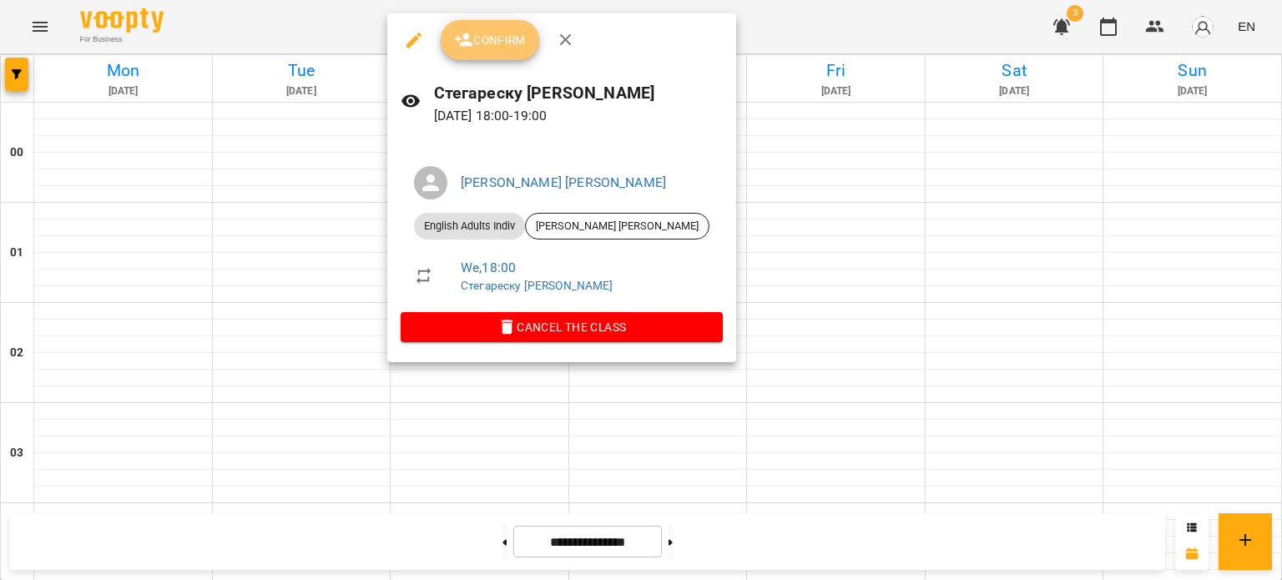
click at [509, 35] on span "Confirm" at bounding box center [490, 40] width 72 height 20
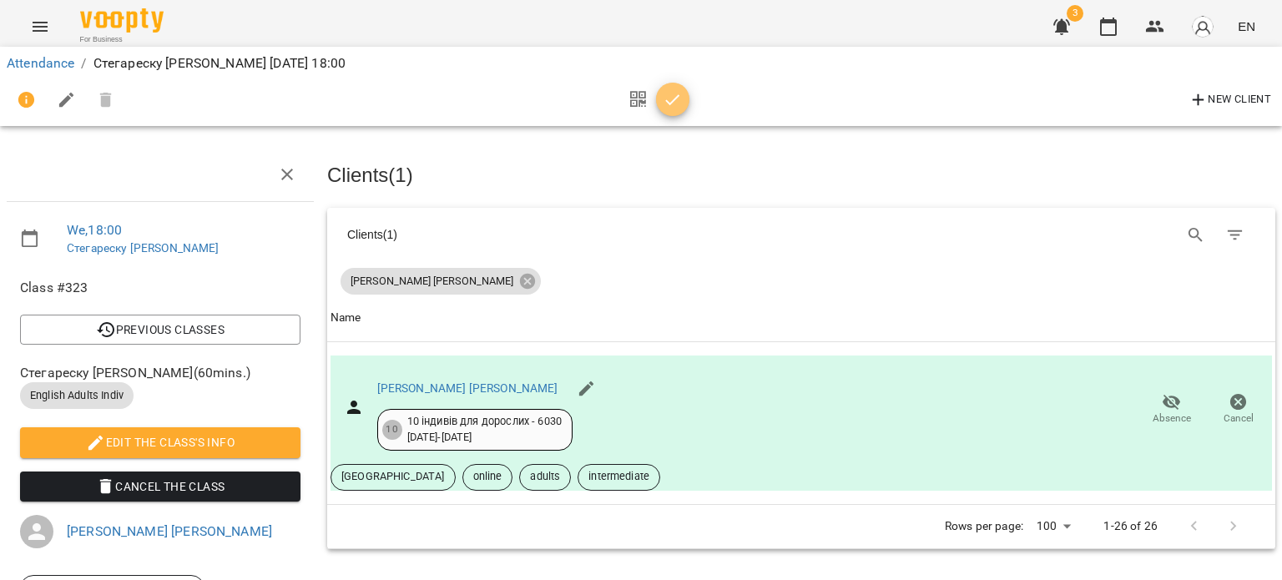
click at [684, 107] on span "button" at bounding box center [672, 100] width 33 height 20
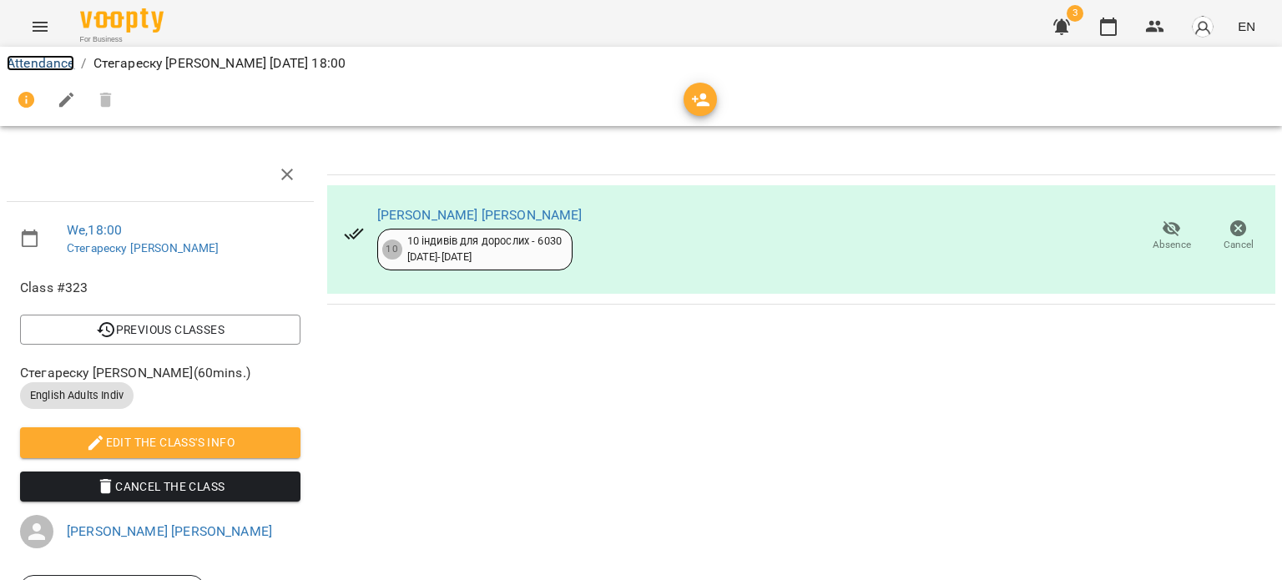
drag, startPoint x: 21, startPoint y: 63, endPoint x: 52, endPoint y: 68, distance: 31.3
click at [23, 63] on link "Attendance" at bounding box center [41, 63] width 68 height 16
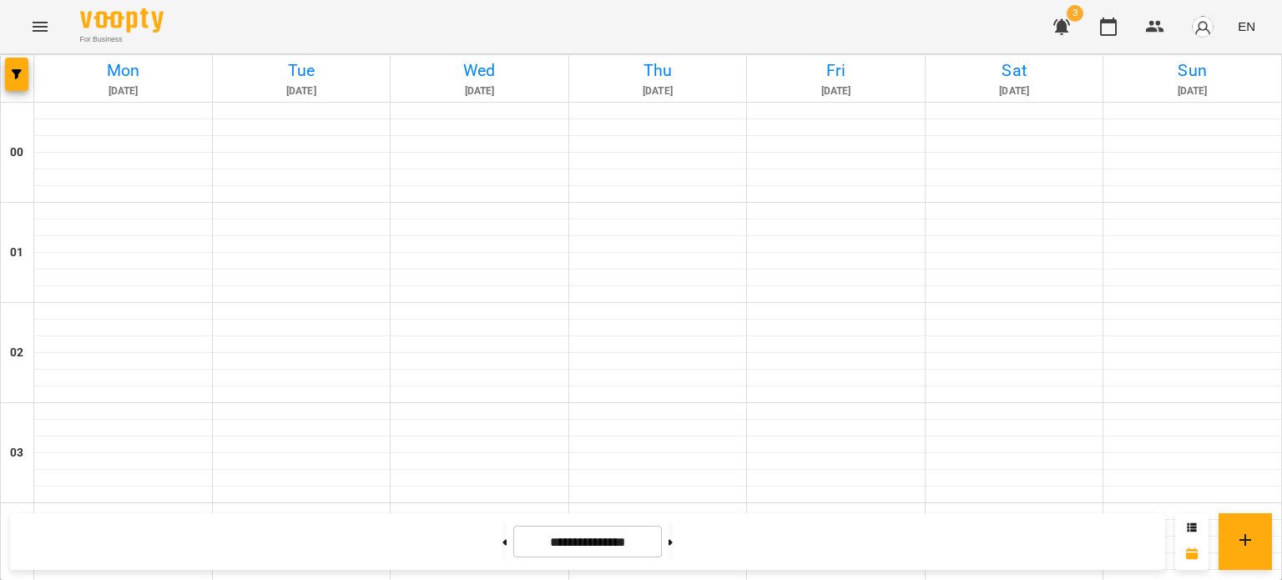
scroll to position [1419, 0]
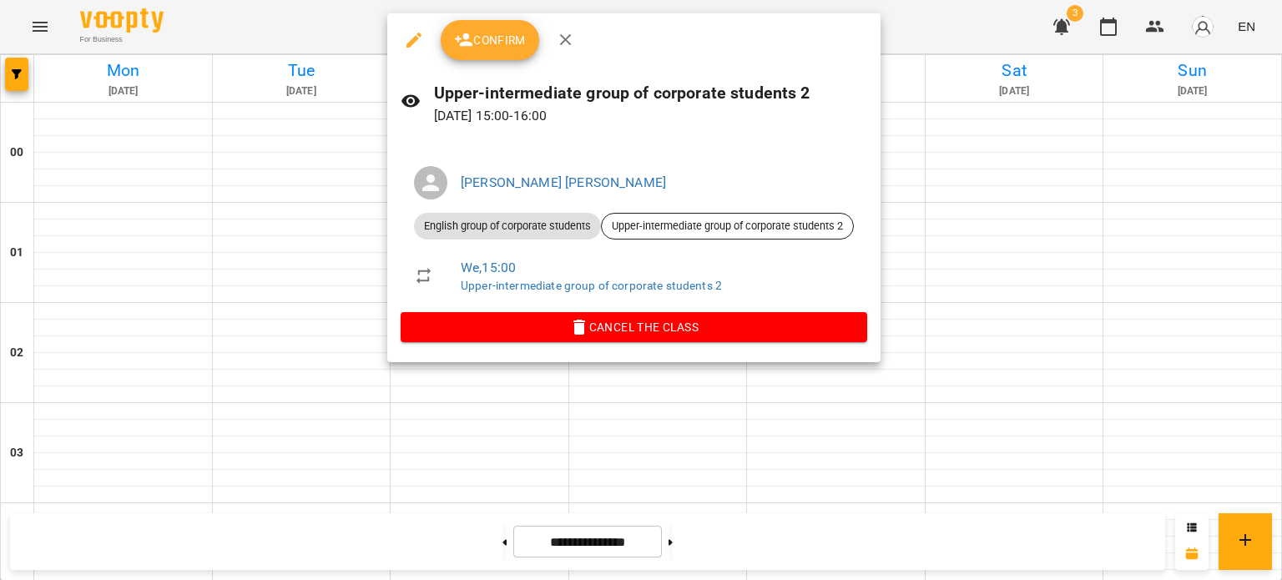
click at [505, 37] on span "Confirm" at bounding box center [490, 40] width 72 height 20
click at [1022, 251] on div at bounding box center [641, 290] width 1282 height 580
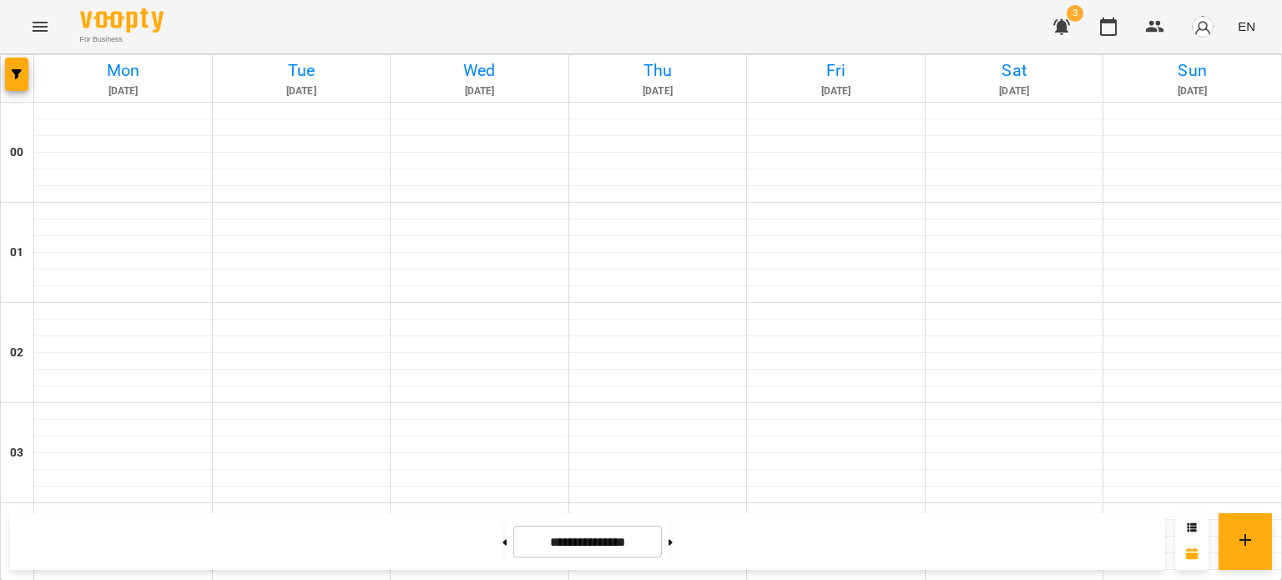
scroll to position [1669, 0]
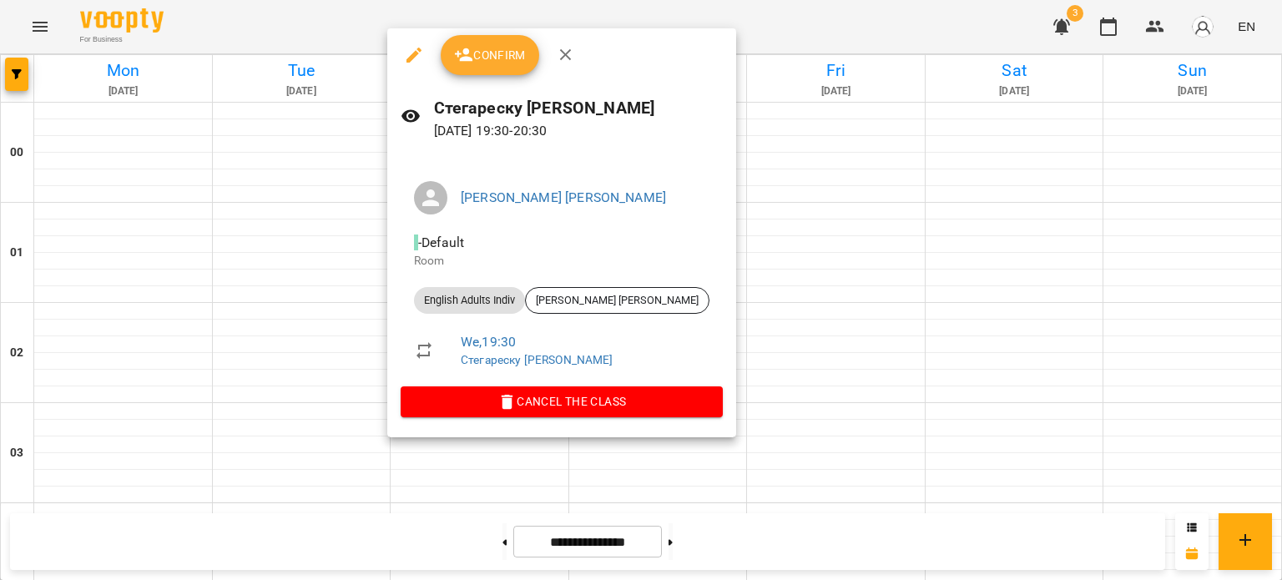
click at [491, 62] on span "Confirm" at bounding box center [490, 55] width 72 height 20
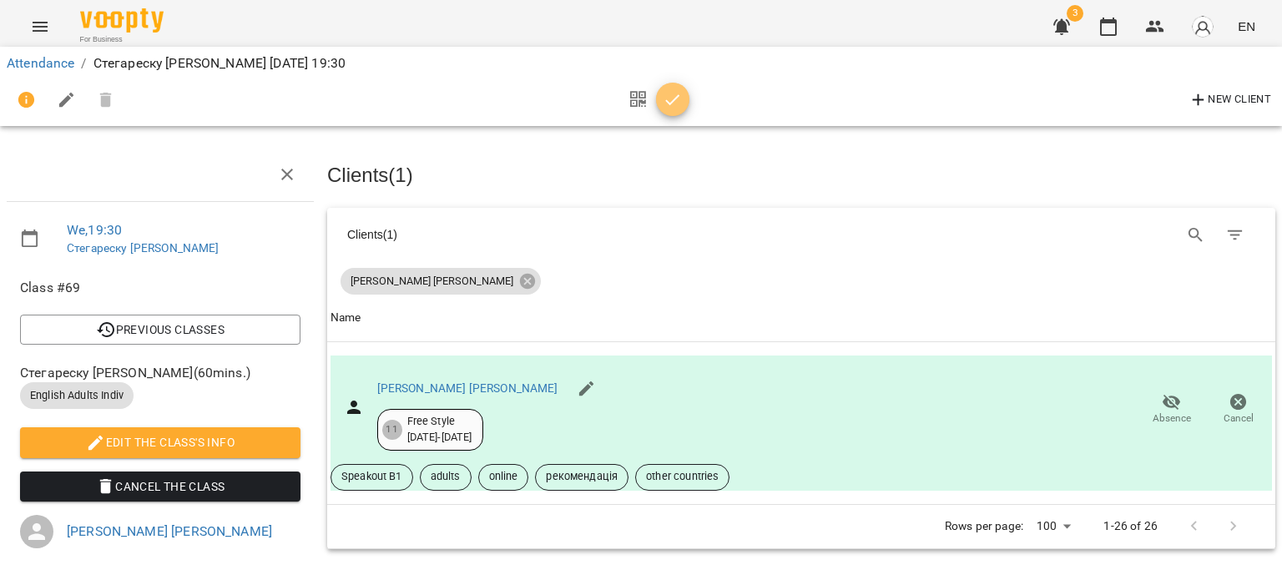
click at [681, 90] on icon "button" at bounding box center [673, 100] width 20 height 20
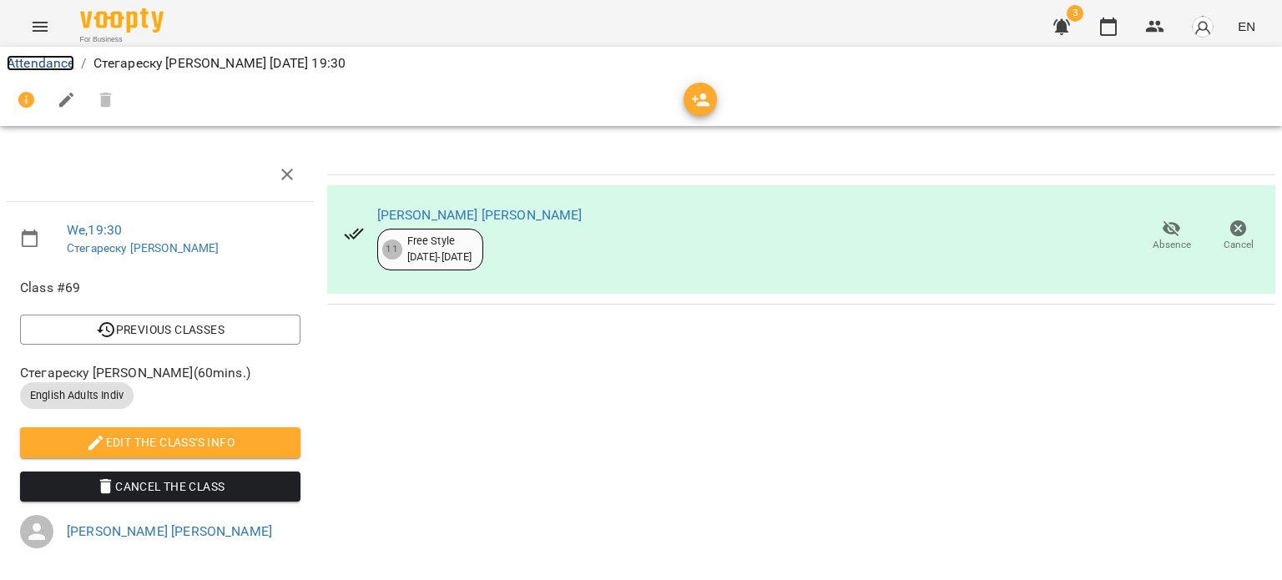
click at [28, 63] on link "Attendance" at bounding box center [41, 63] width 68 height 16
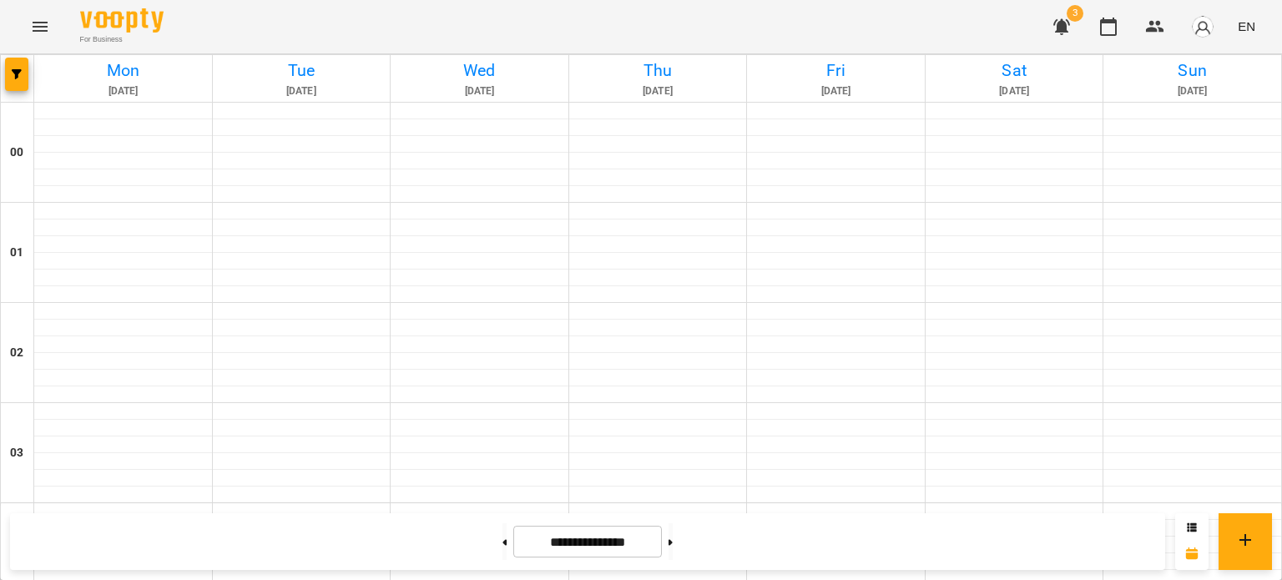
scroll to position [1753, 0]
